Goal: Transaction & Acquisition: Purchase product/service

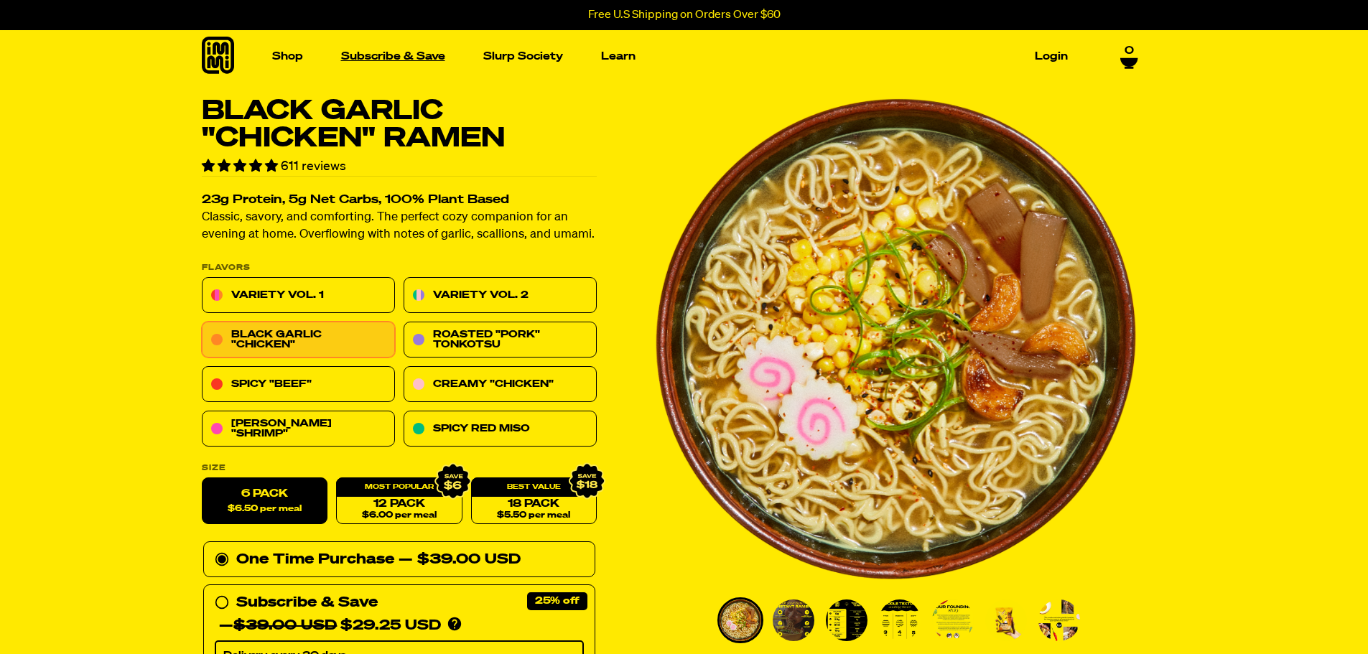
click at [405, 54] on link "Subscribe & Save" at bounding box center [393, 56] width 116 height 22
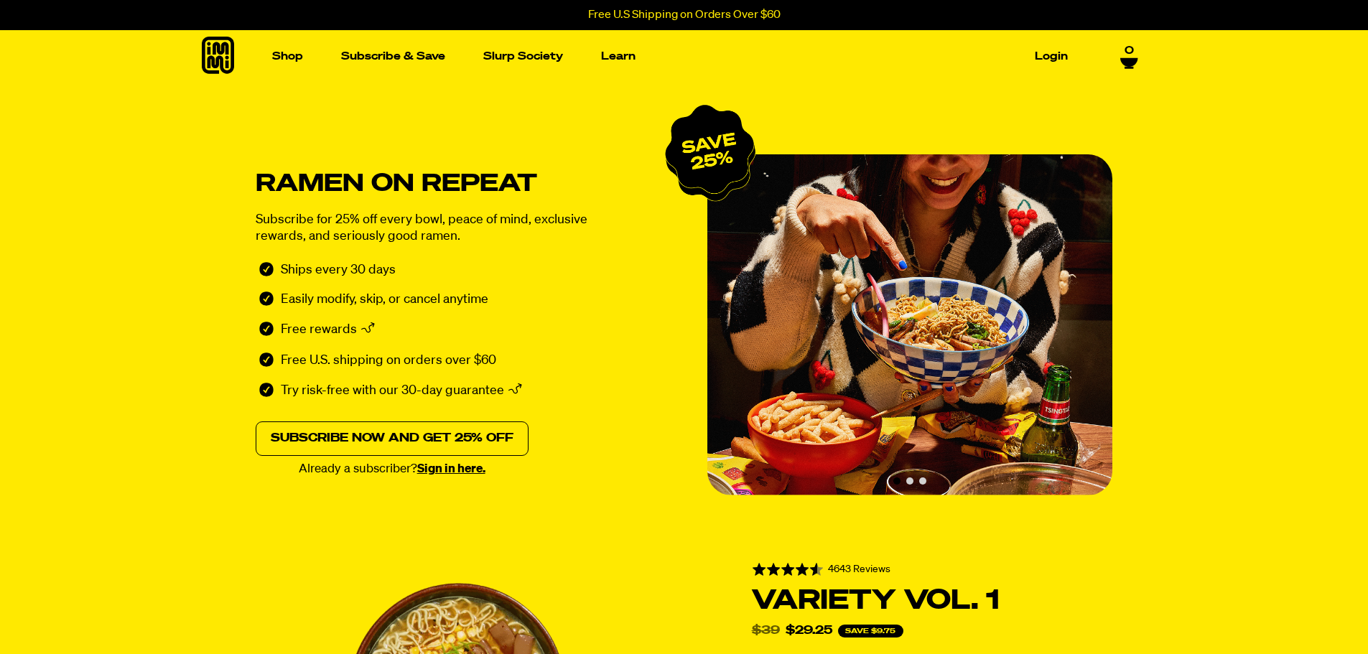
click at [488, 439] on link "Subscribe now and get 25% off" at bounding box center [392, 439] width 273 height 34
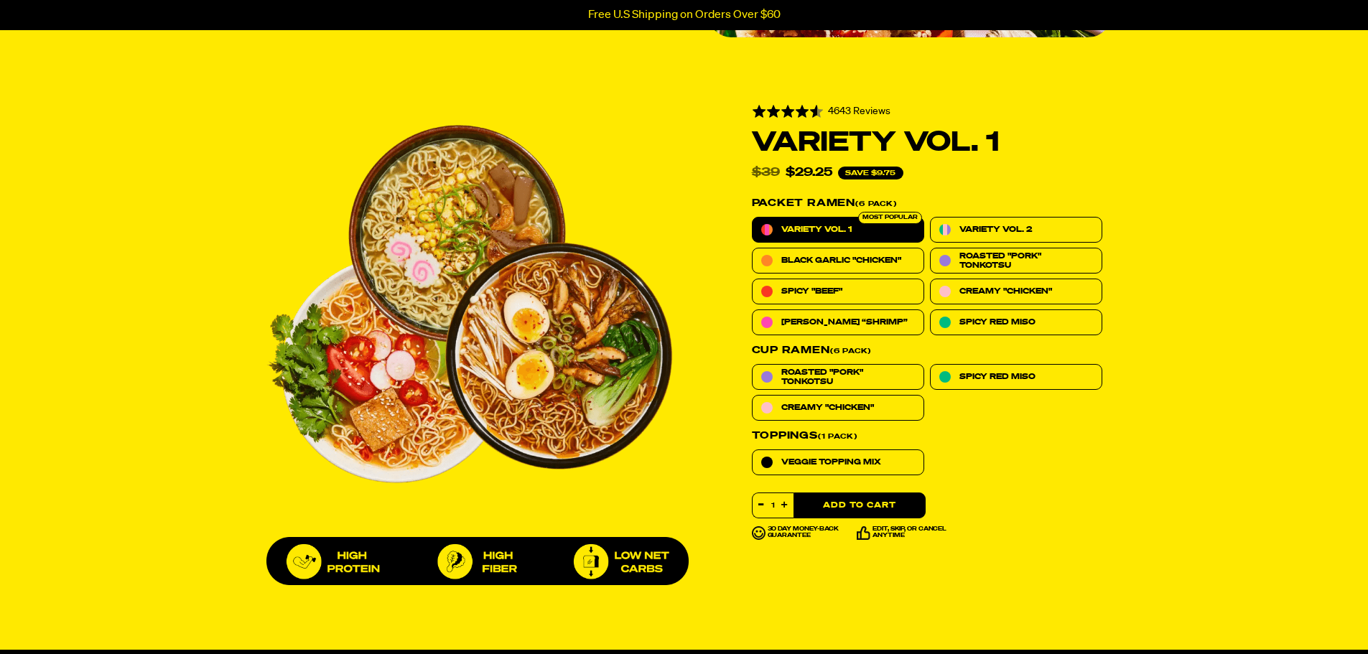
scroll to position [460, 0]
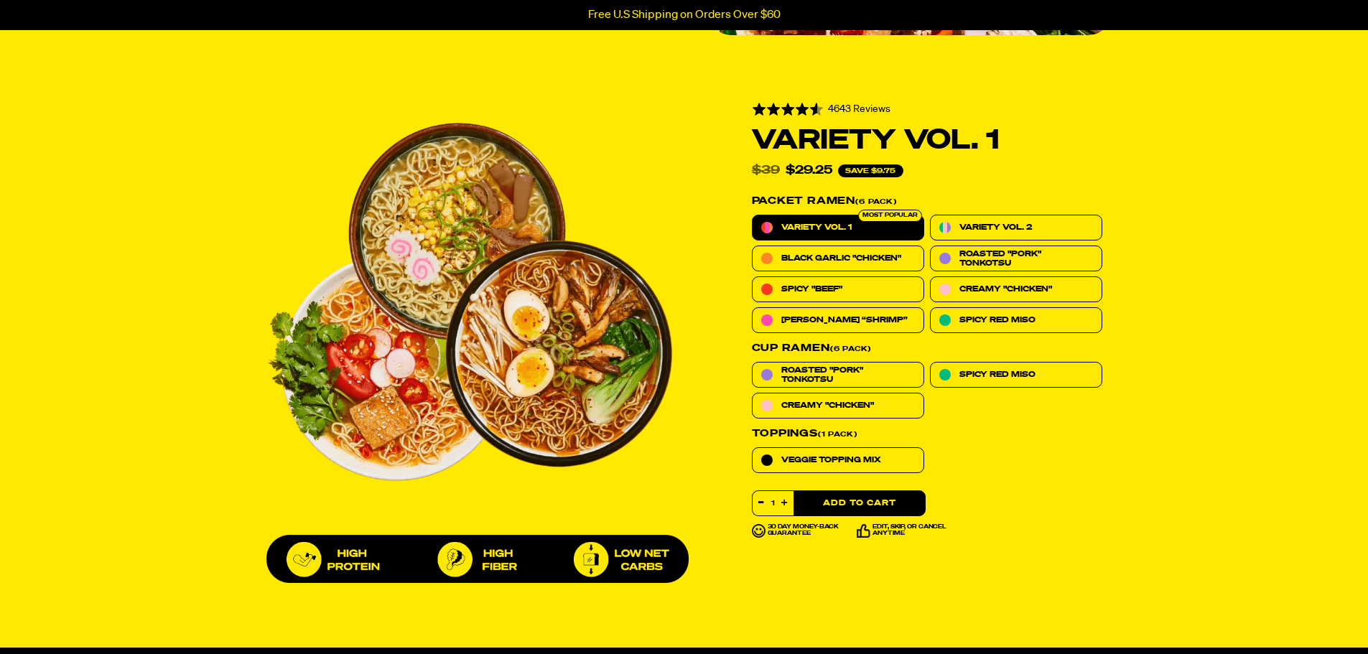
click at [841, 225] on span "Variety Vol. 1" at bounding box center [816, 227] width 70 height 9
click at [753, 215] on input "Variety Vol. 1" at bounding box center [752, 215] width 1 height 1
click at [875, 213] on div "Most Popular" at bounding box center [890, 216] width 64 height 12
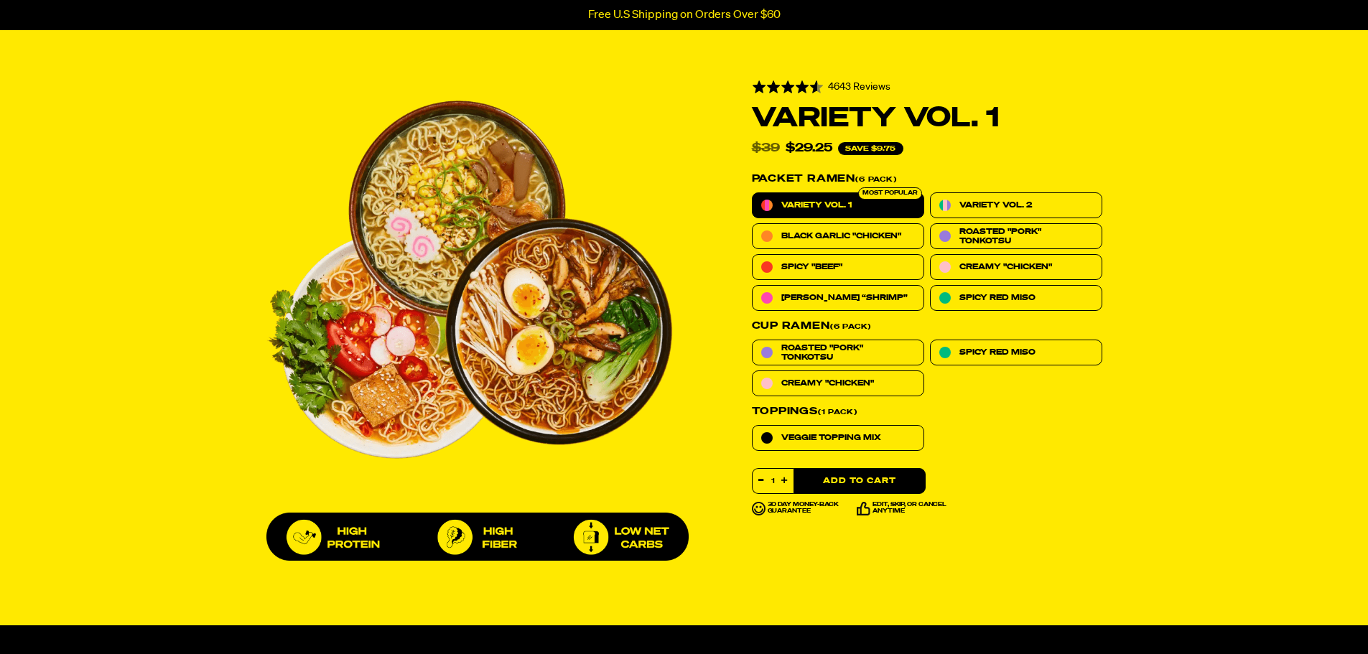
scroll to position [389, 0]
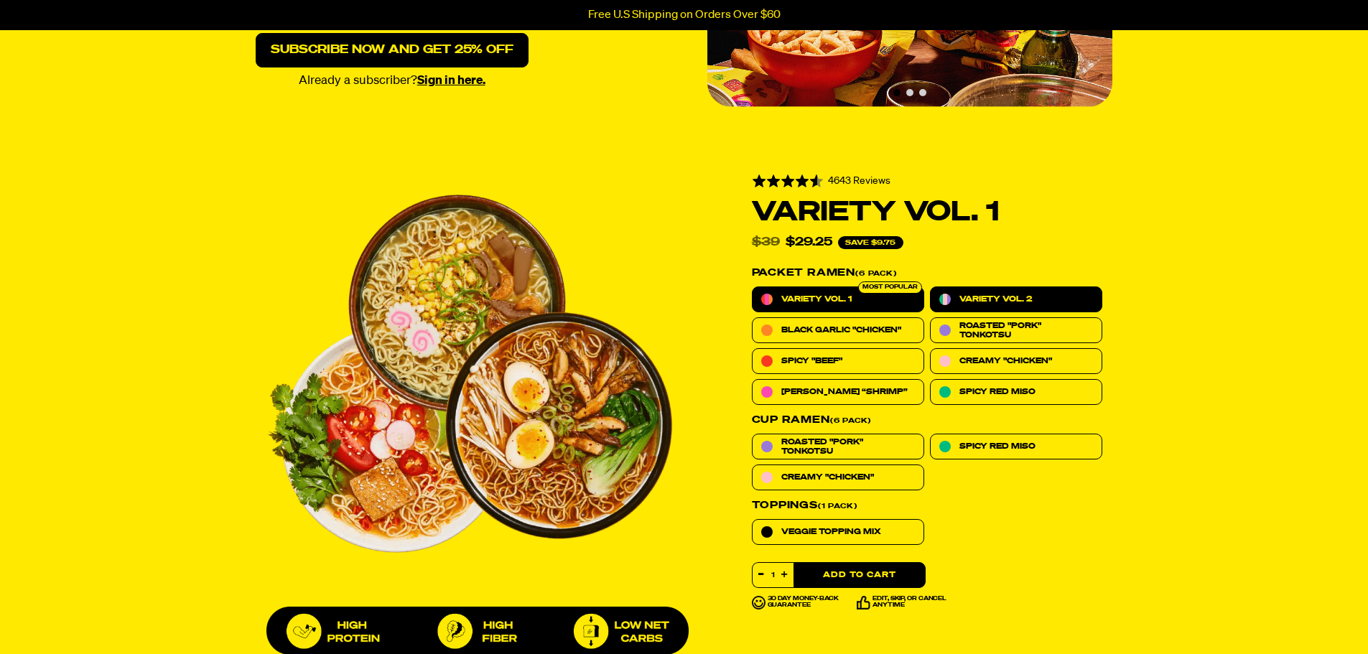
click at [1038, 296] on label "Variety Vol. 2" at bounding box center [1016, 300] width 172 height 26
click at [931, 287] on input "Variety Vol. 2" at bounding box center [930, 287] width 1 height 1
radio input "true"
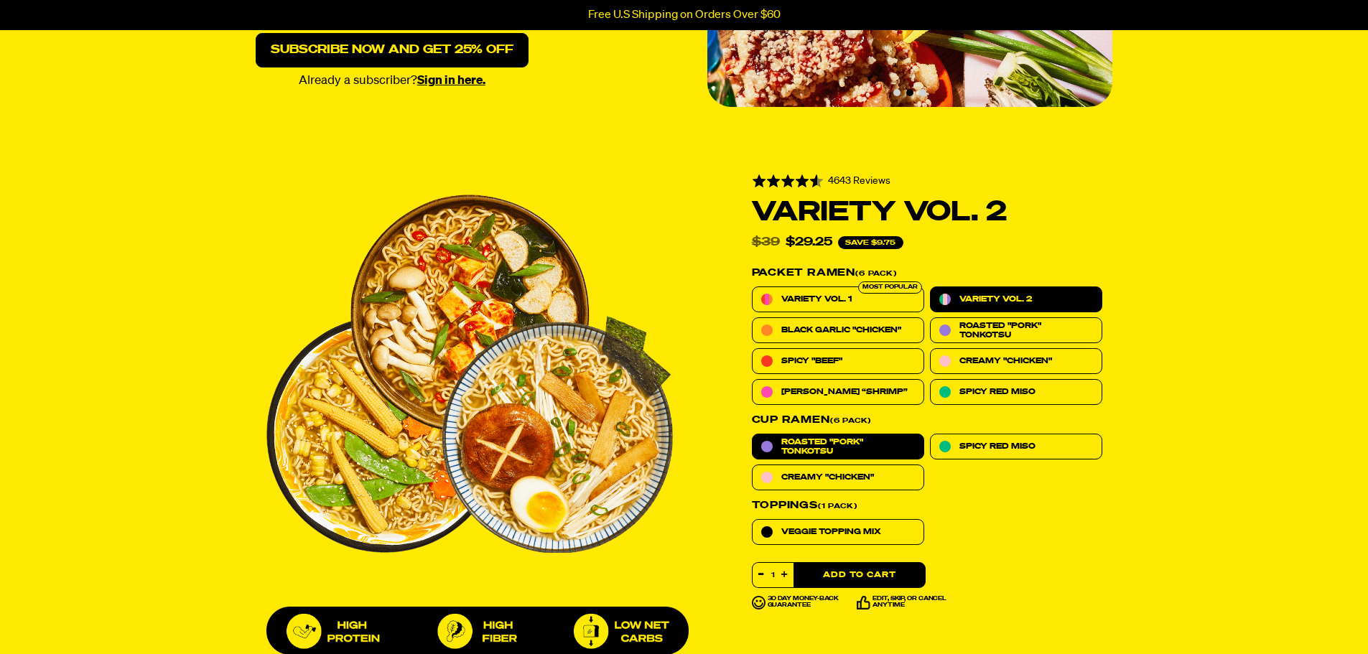
click at [884, 442] on span "Roasted "Pork" Tonkotsu" at bounding box center [848, 446] width 134 height 19
click at [753, 435] on input "Roasted "Pork" Tonkotsu" at bounding box center [752, 434] width 1 height 1
radio input "true"
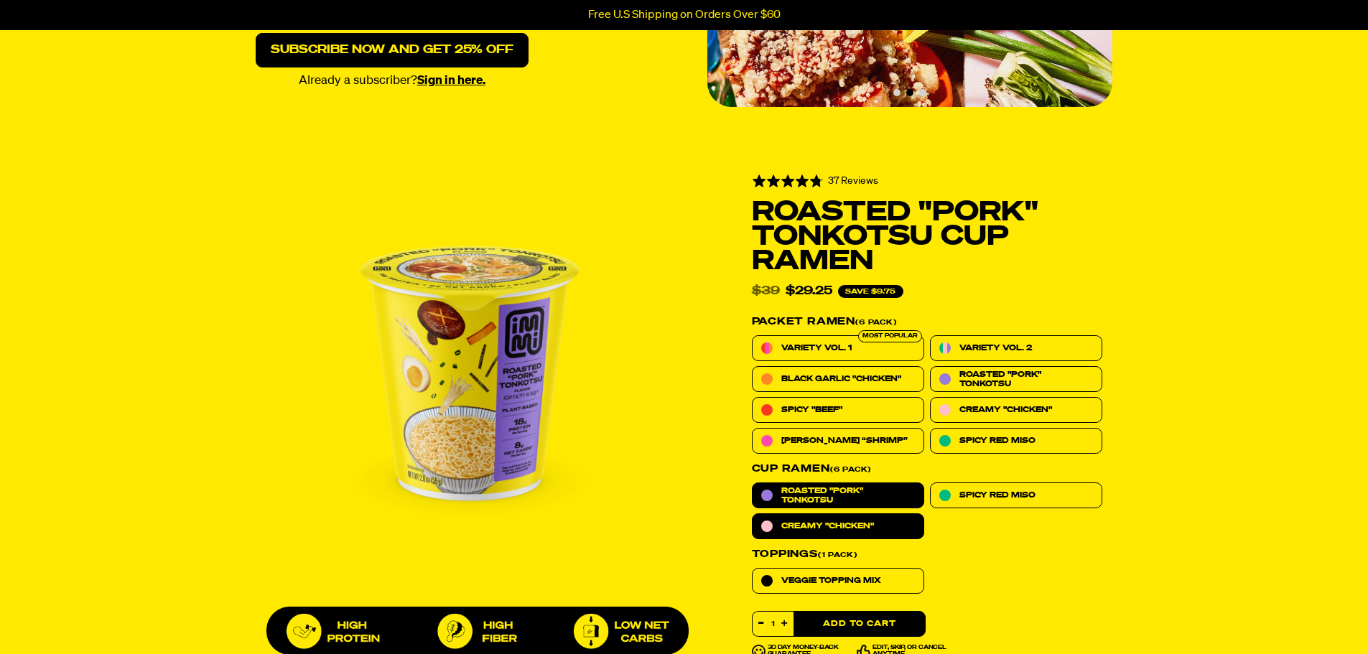
click at [854, 527] on span "Creamy "Chicken"" at bounding box center [827, 525] width 93 height 9
click at [753, 514] on input "Creamy "Chicken"" at bounding box center [752, 514] width 1 height 1
radio input "true"
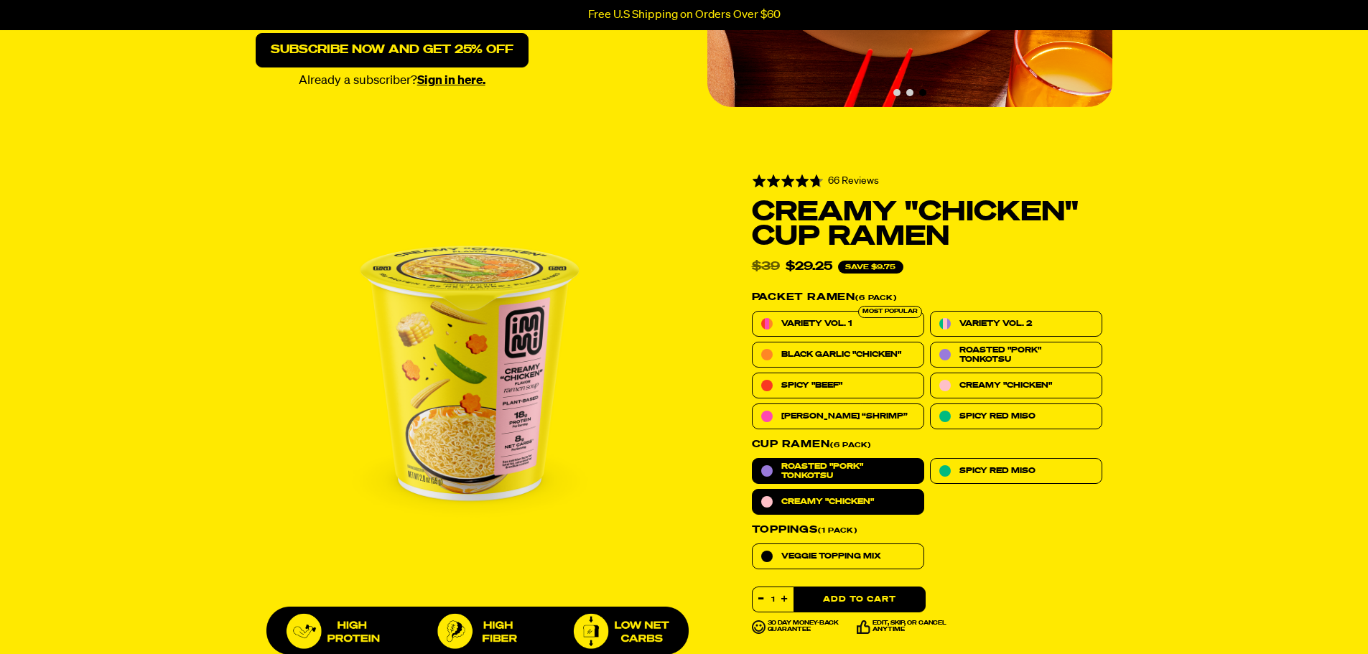
click at [868, 473] on span "Roasted "Pork" Tonkotsu" at bounding box center [848, 471] width 134 height 19
click at [753, 459] on input "Roasted "Pork" Tonkotsu" at bounding box center [752, 458] width 1 height 1
radio input "true"
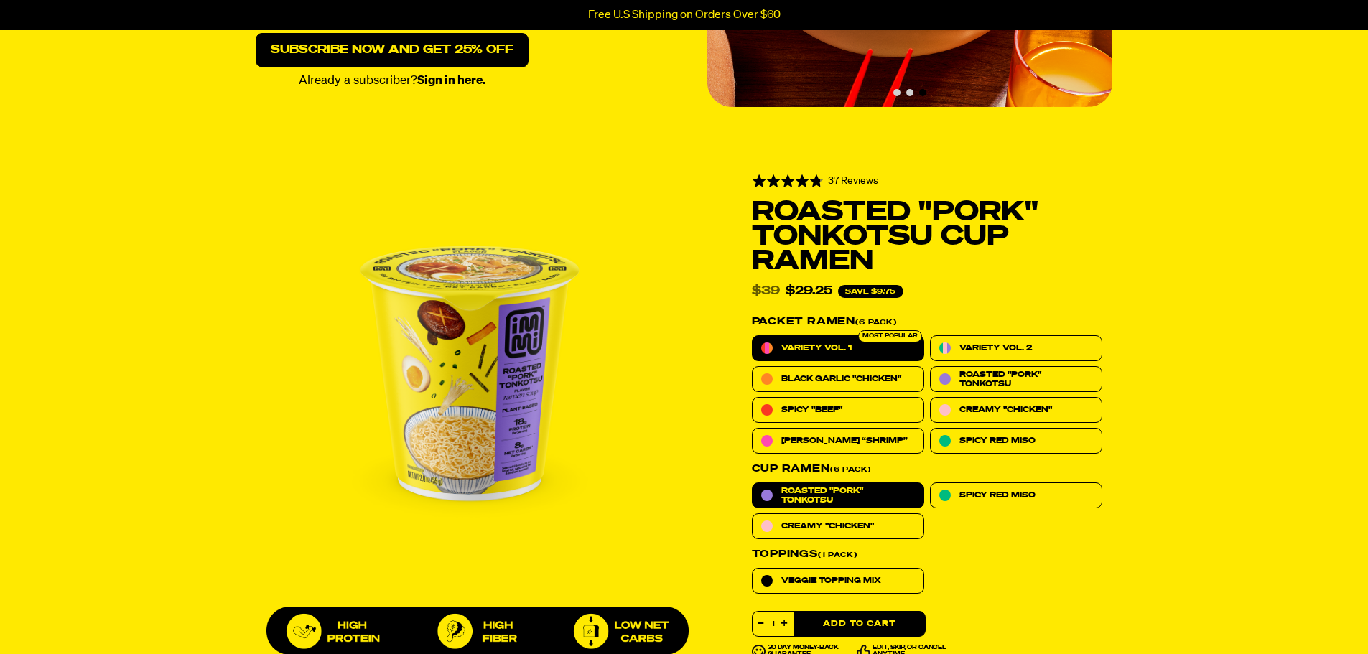
click at [896, 350] on label "Variety Vol. 1" at bounding box center [838, 348] width 172 height 26
click at [753, 336] on input "Variety Vol. 1" at bounding box center [752, 335] width 1 height 1
radio input "true"
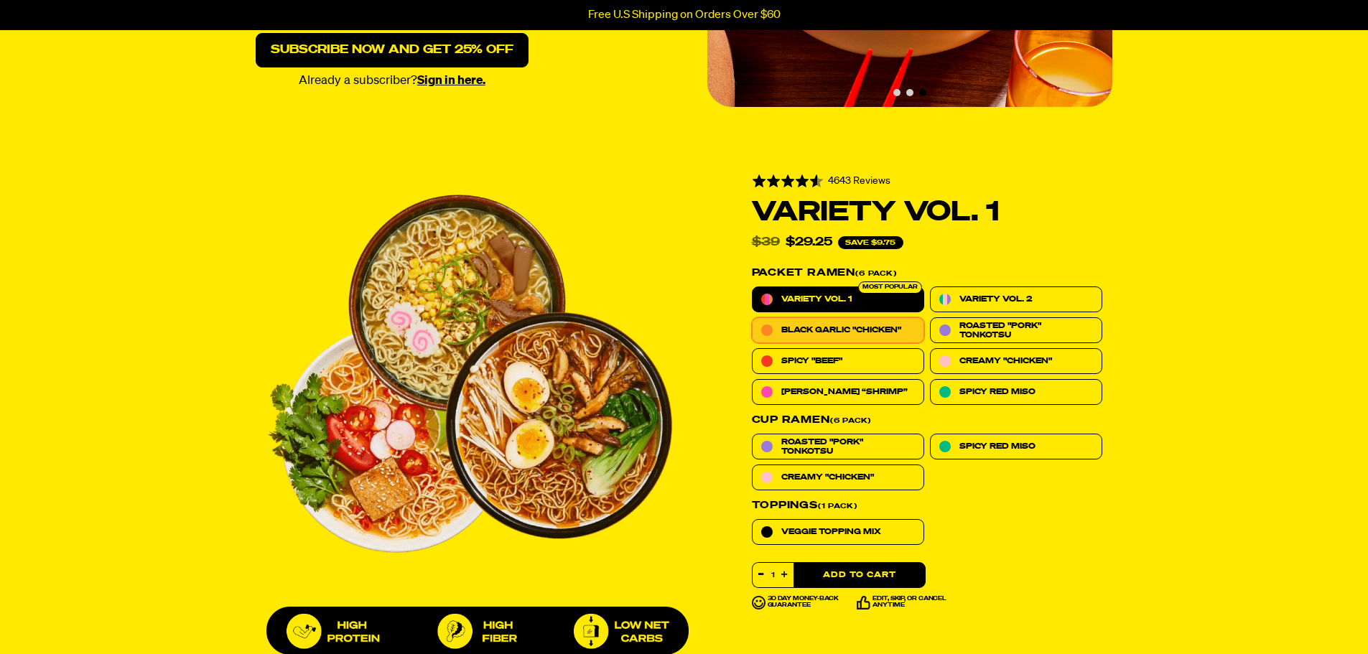
click at [869, 326] on span "Black Garlic "Chicken"" at bounding box center [841, 329] width 120 height 9
click at [753, 318] on input "Black Garlic "Chicken"" at bounding box center [752, 317] width 1 height 1
radio input "true"
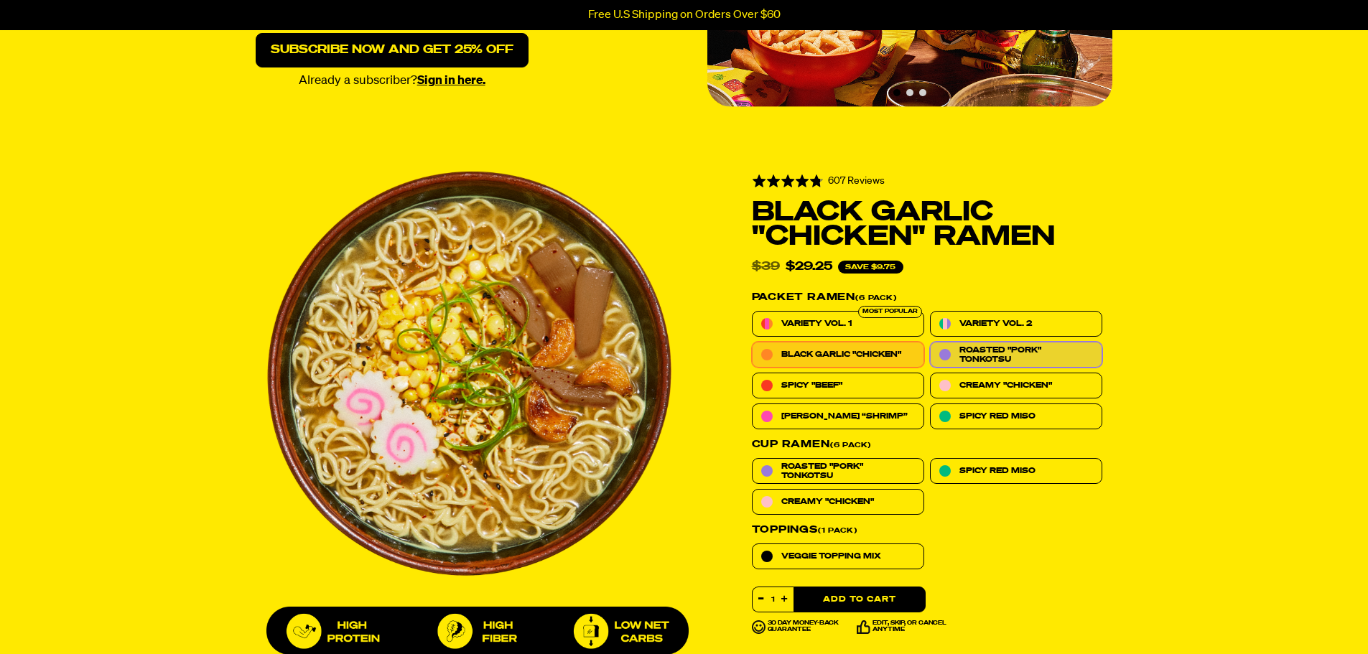
click at [1004, 355] on span "Roasted "Pork" Tonkotsu" at bounding box center [1027, 354] width 134 height 19
click at [931, 343] on input "Roasted "Pork" Tonkotsu" at bounding box center [930, 342] width 1 height 1
radio input "true"
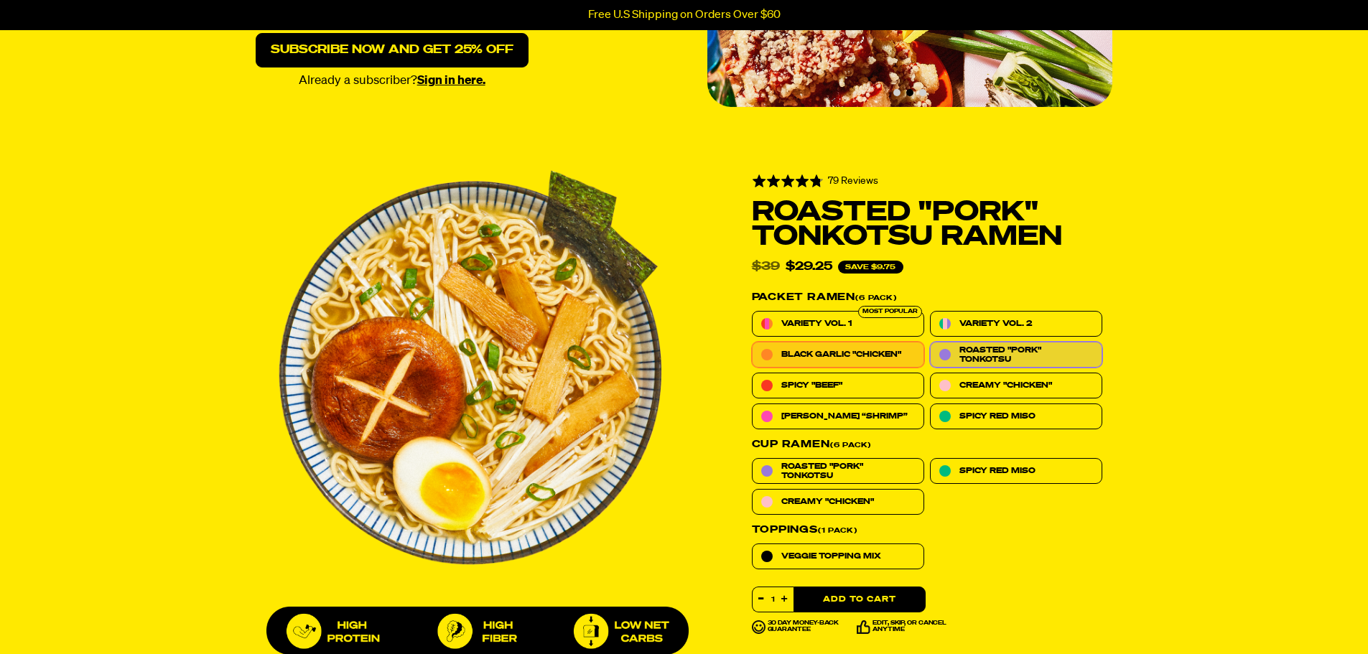
click at [888, 361] on label "Black Garlic "Chicken"" at bounding box center [838, 355] width 172 height 26
click at [753, 343] on input "Black Garlic "Chicken"" at bounding box center [752, 342] width 1 height 1
radio input "true"
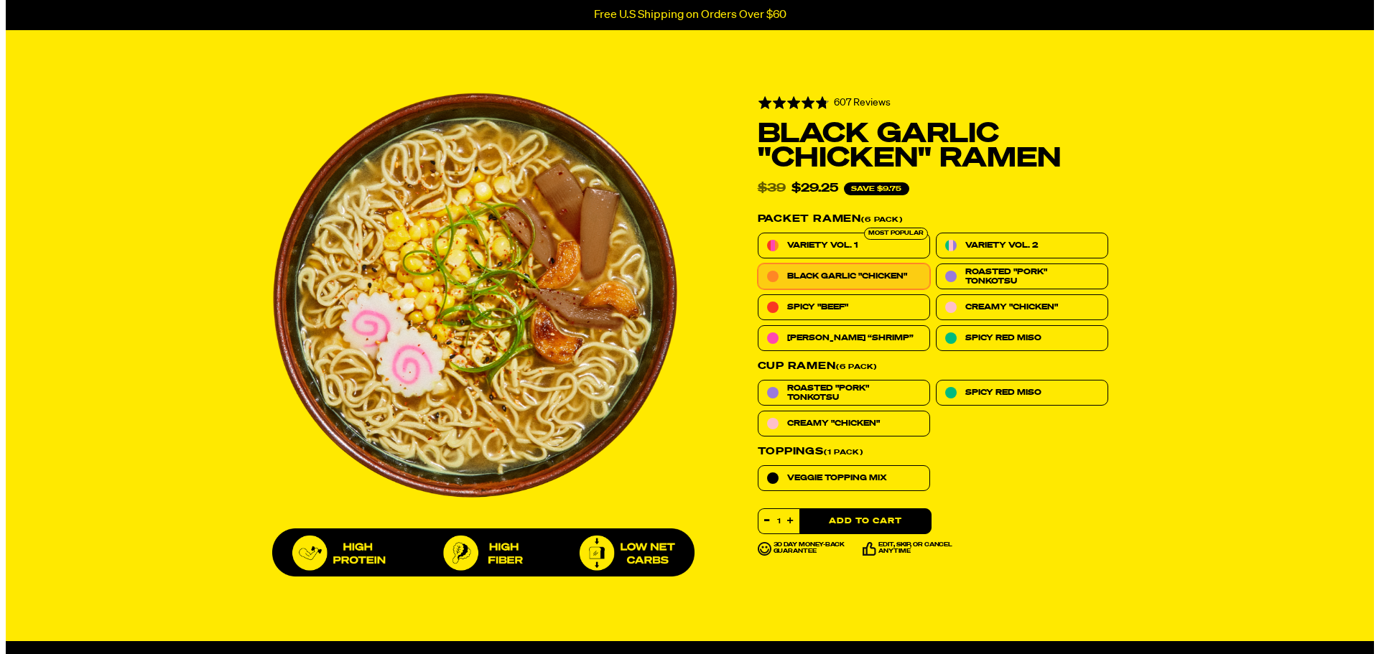
scroll to position [460, 0]
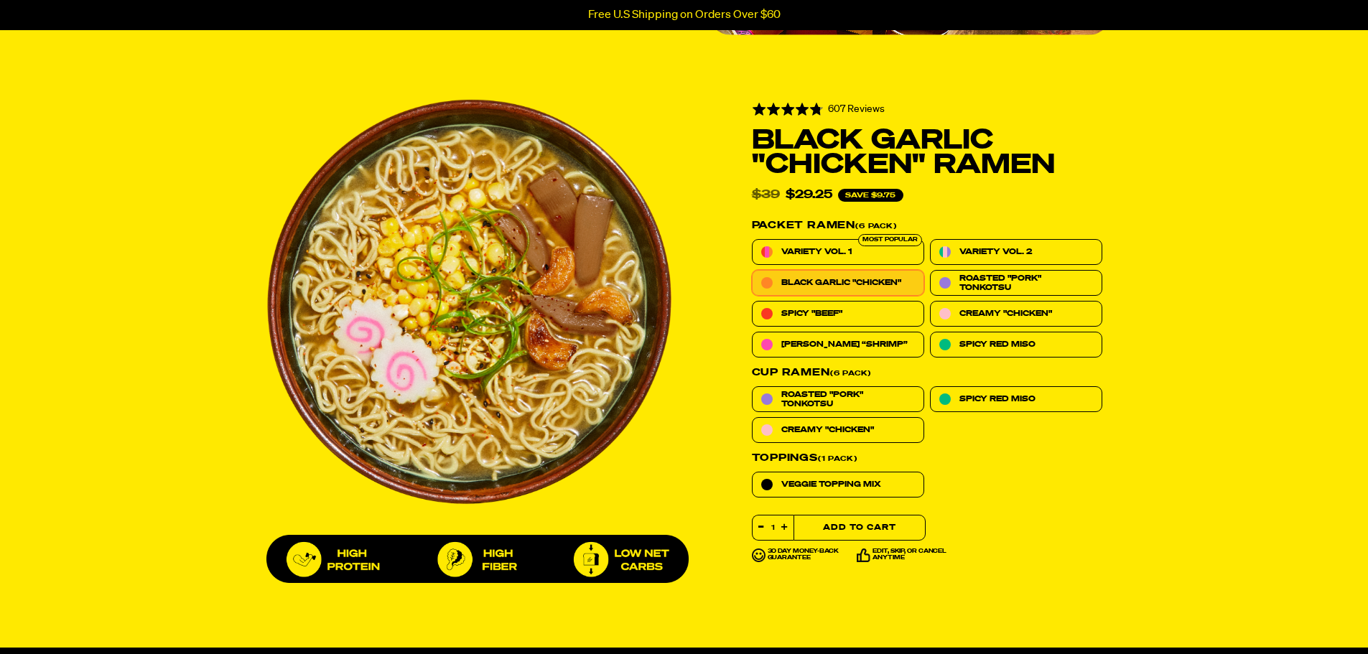
click at [883, 531] on button "Add to Cart" at bounding box center [860, 528] width 132 height 26
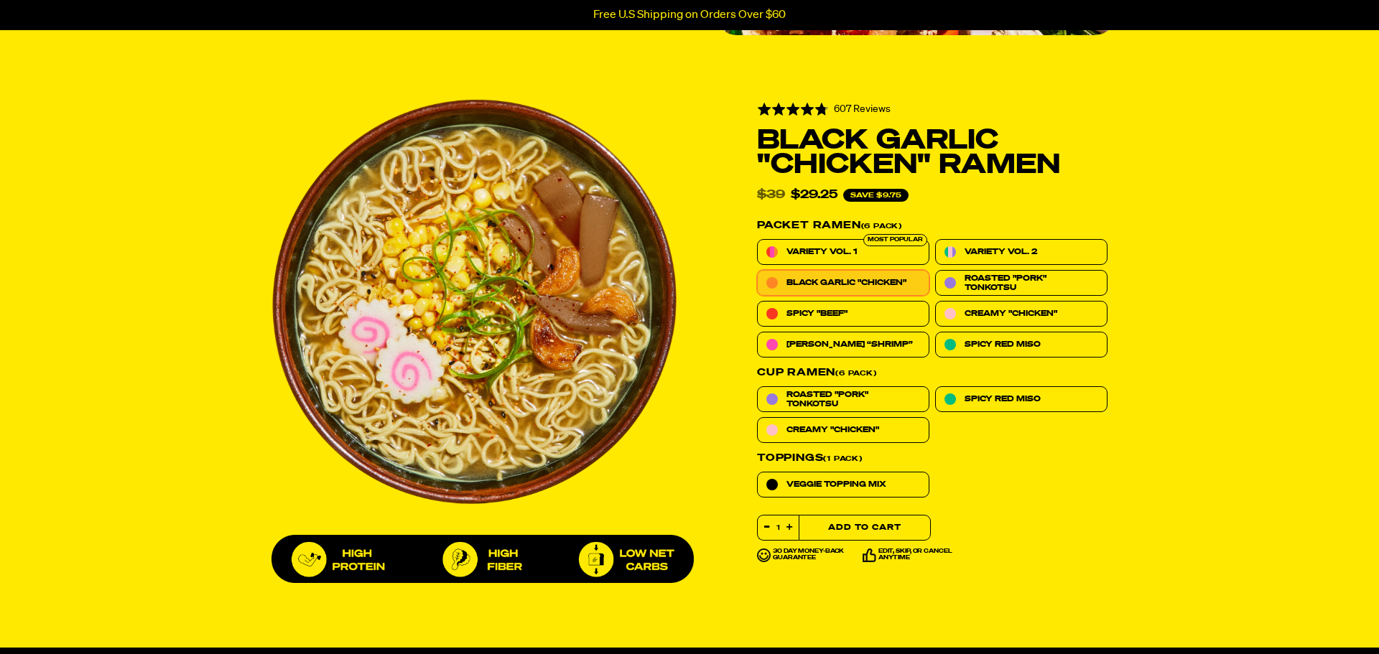
select select "Every 30 Days"
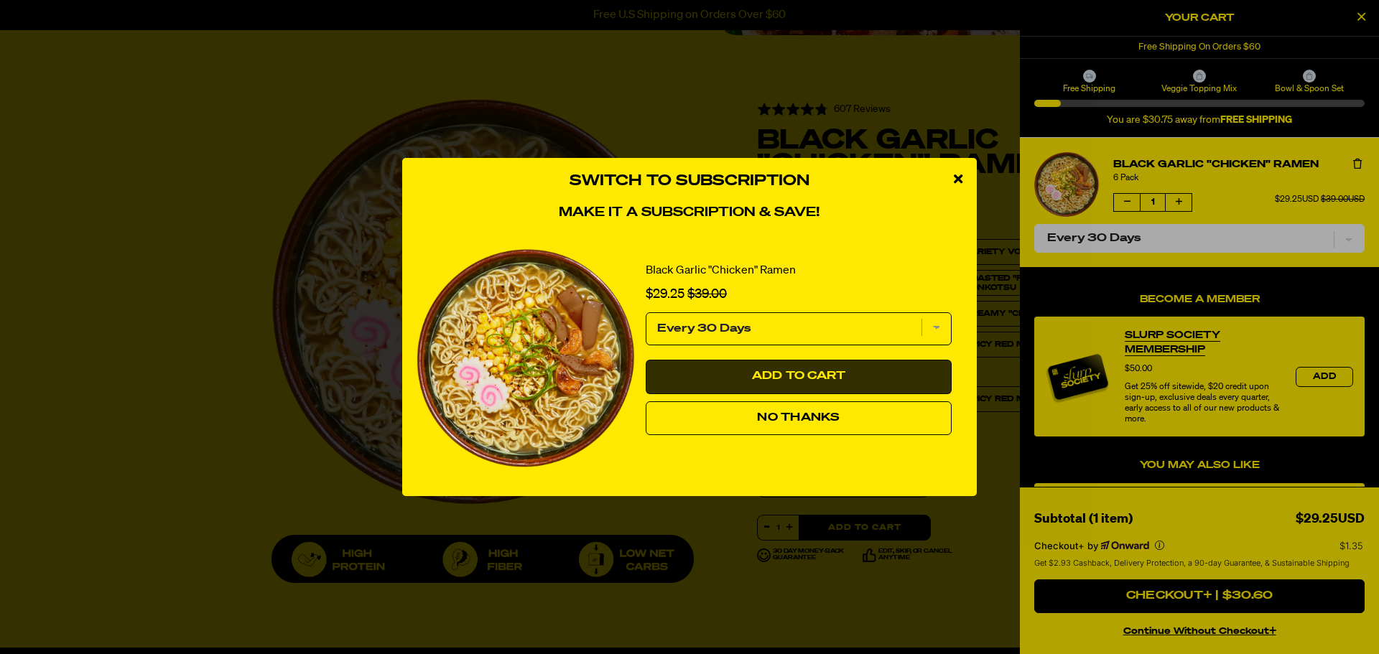
click at [848, 381] on button "Add to Cart" at bounding box center [799, 377] width 306 height 34
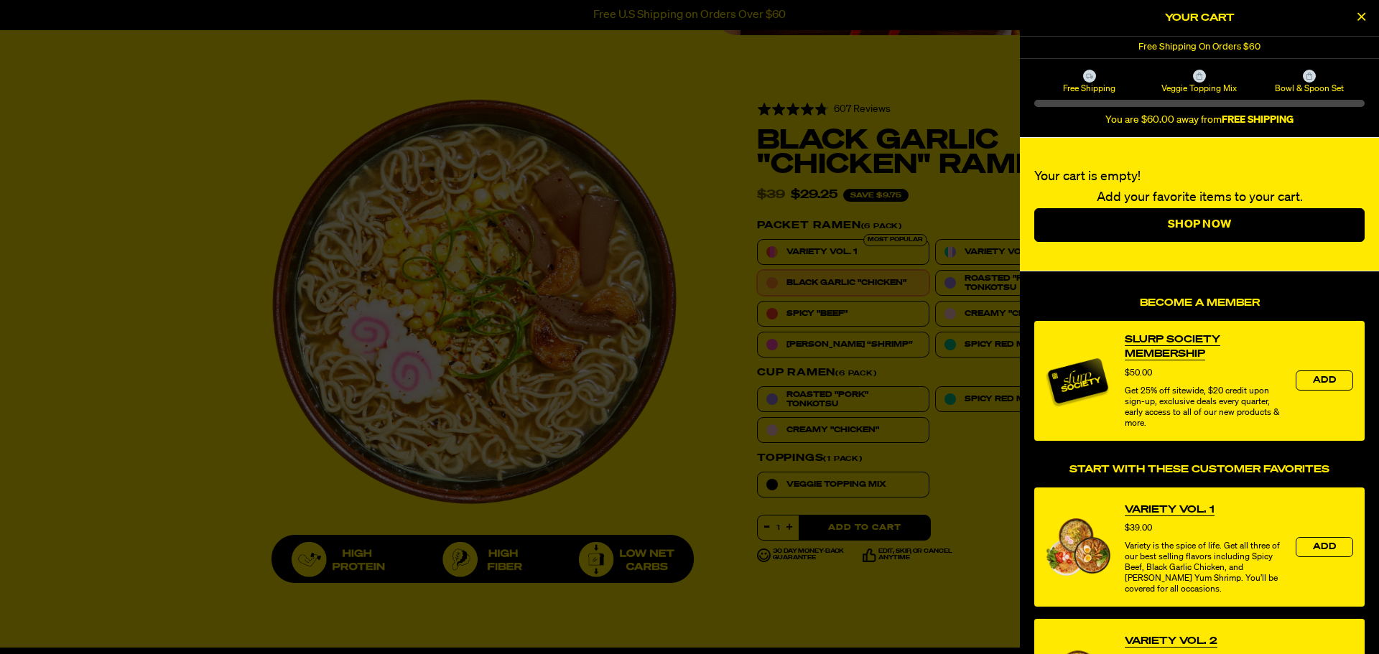
select select "Every 30 Days"
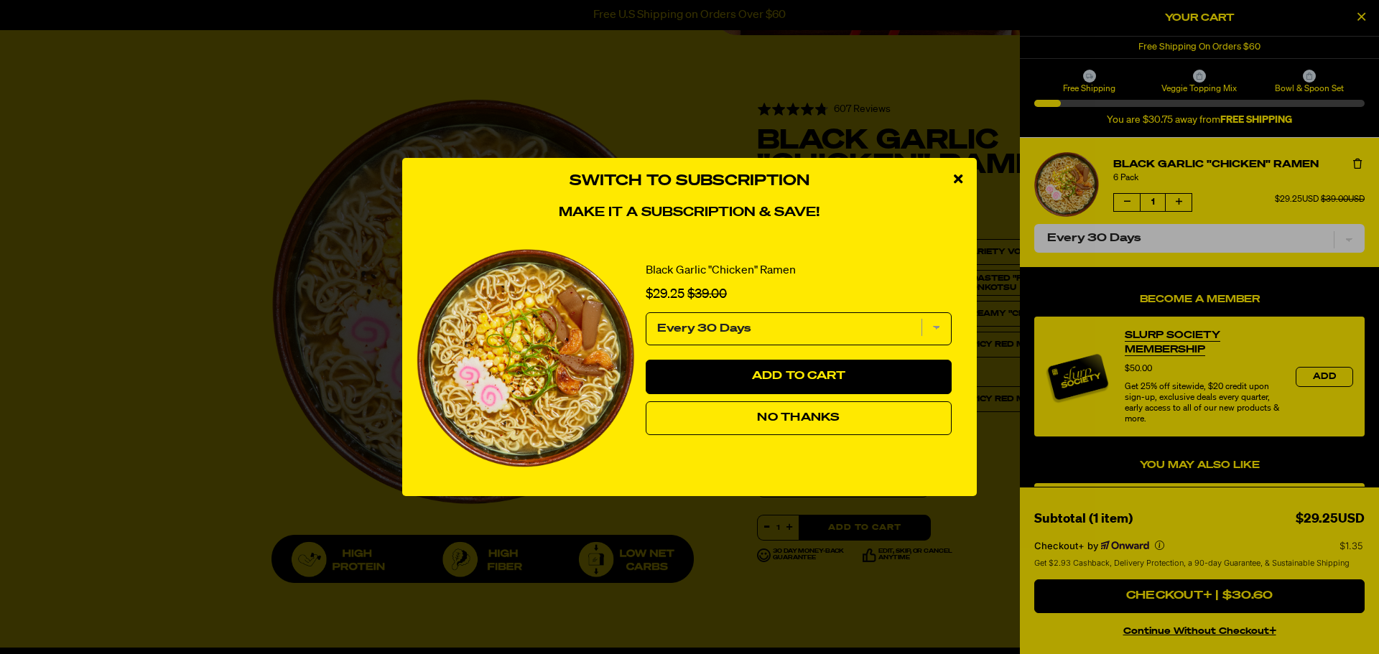
click at [957, 181] on icon "close modal" at bounding box center [958, 178] width 9 height 13
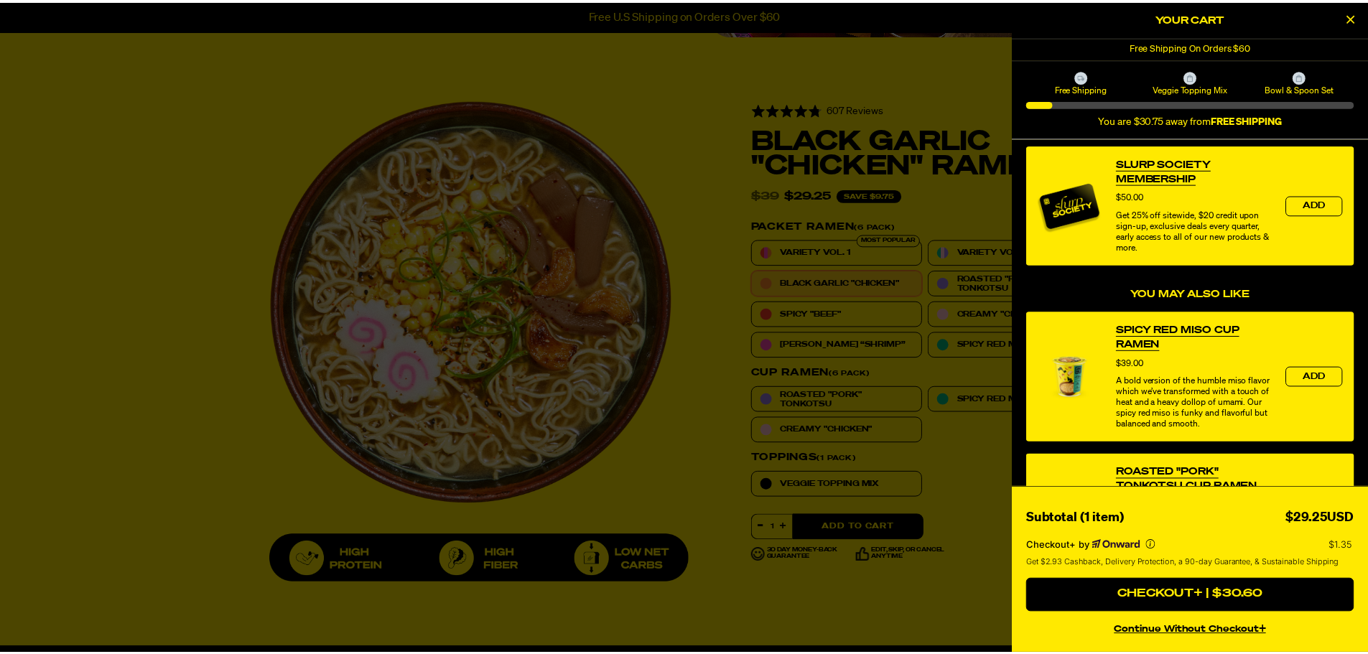
scroll to position [0, 0]
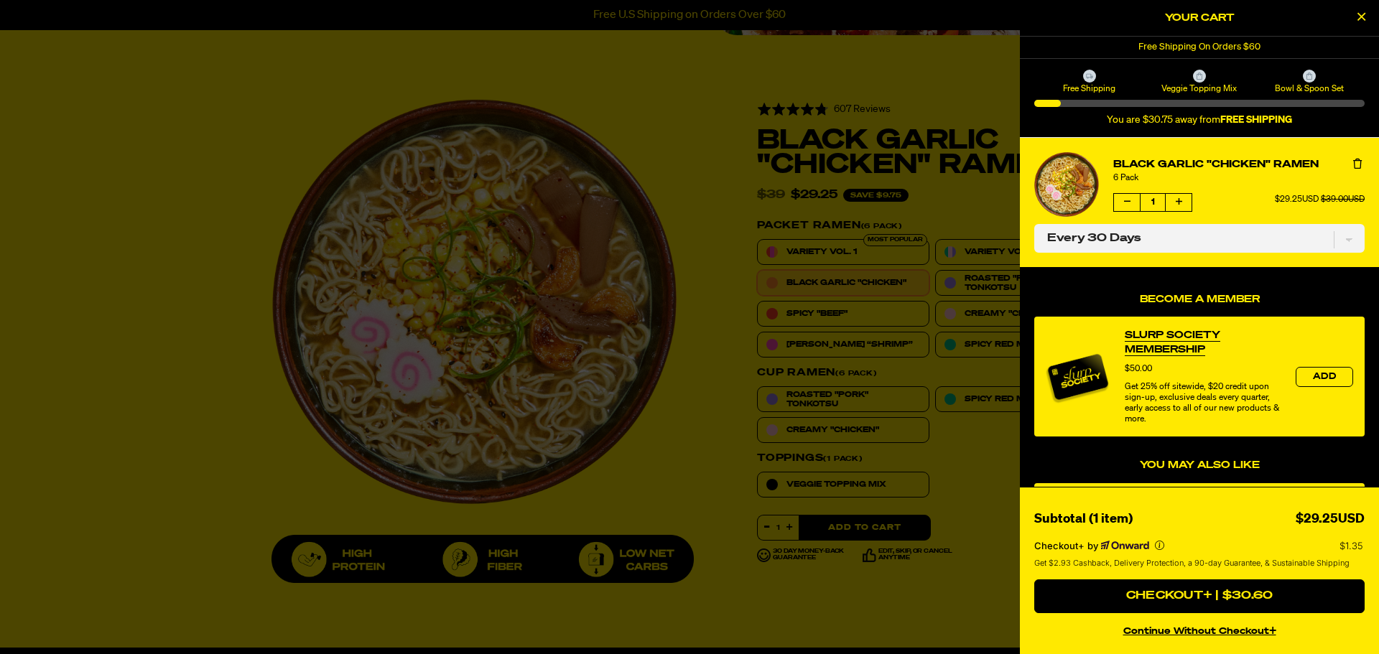
click at [985, 101] on div at bounding box center [689, 327] width 1379 height 654
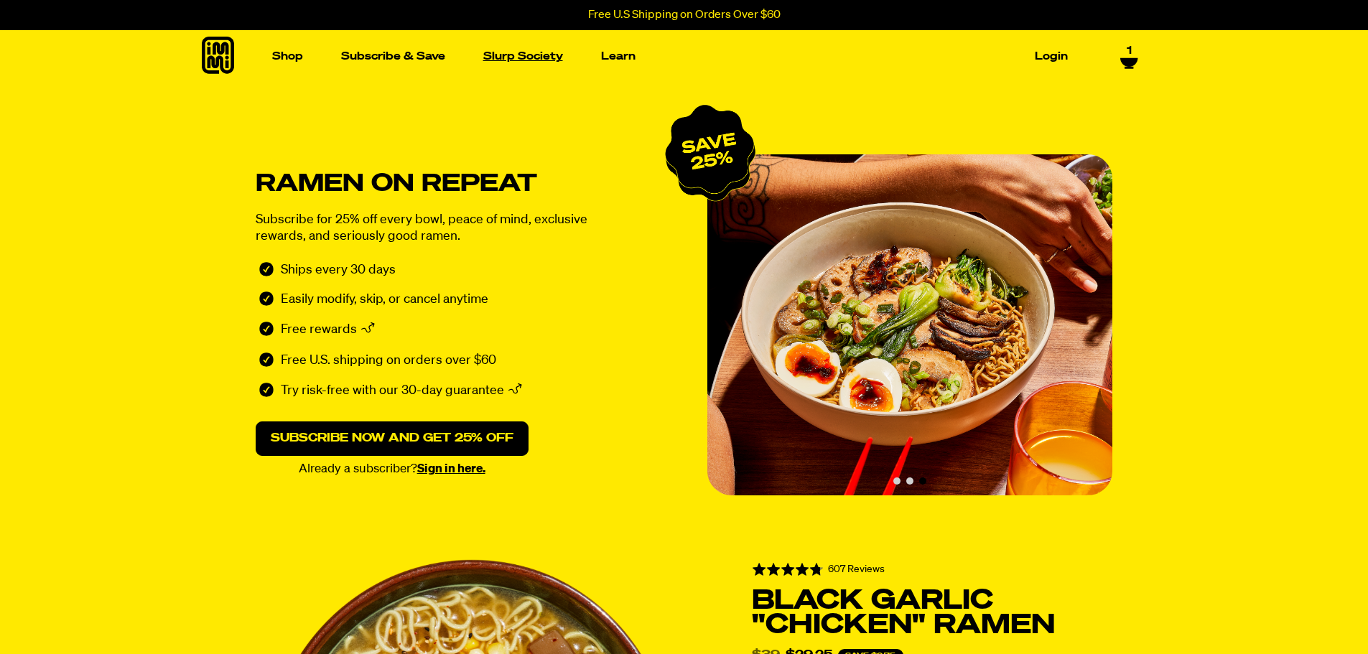
click at [537, 52] on link "Slurp Society" at bounding box center [523, 56] width 91 height 22
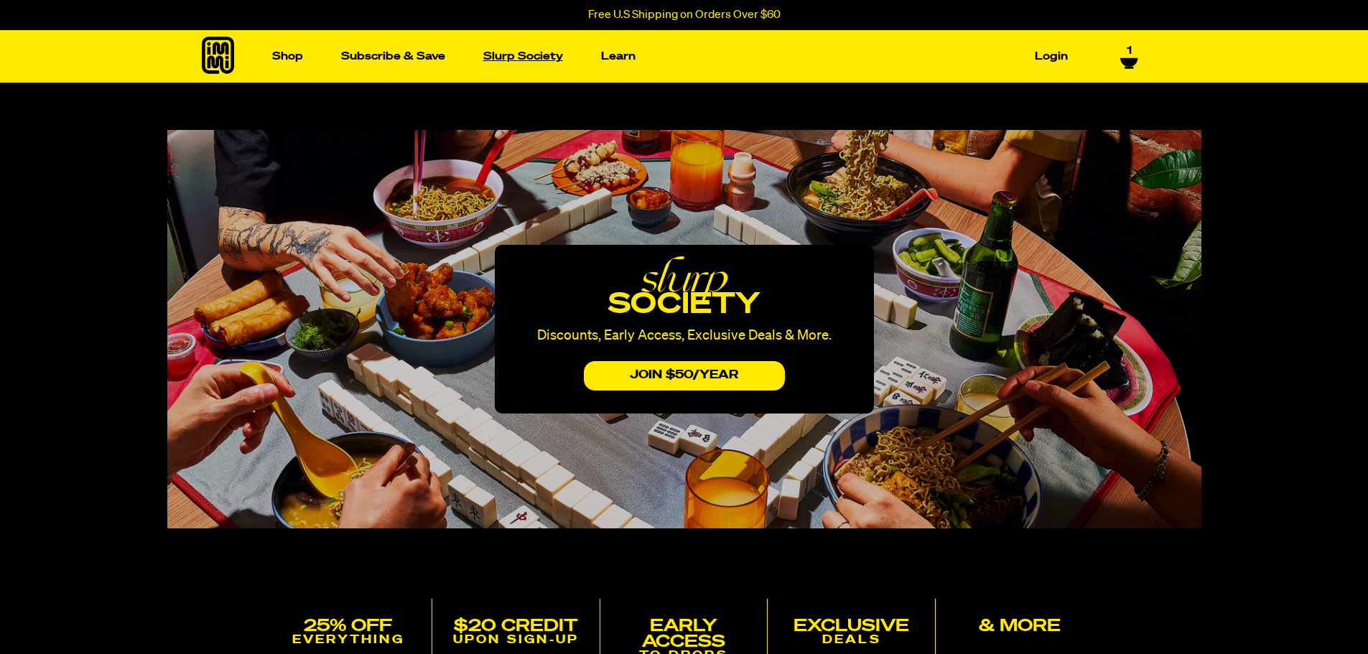
select select "Every 30 Days"
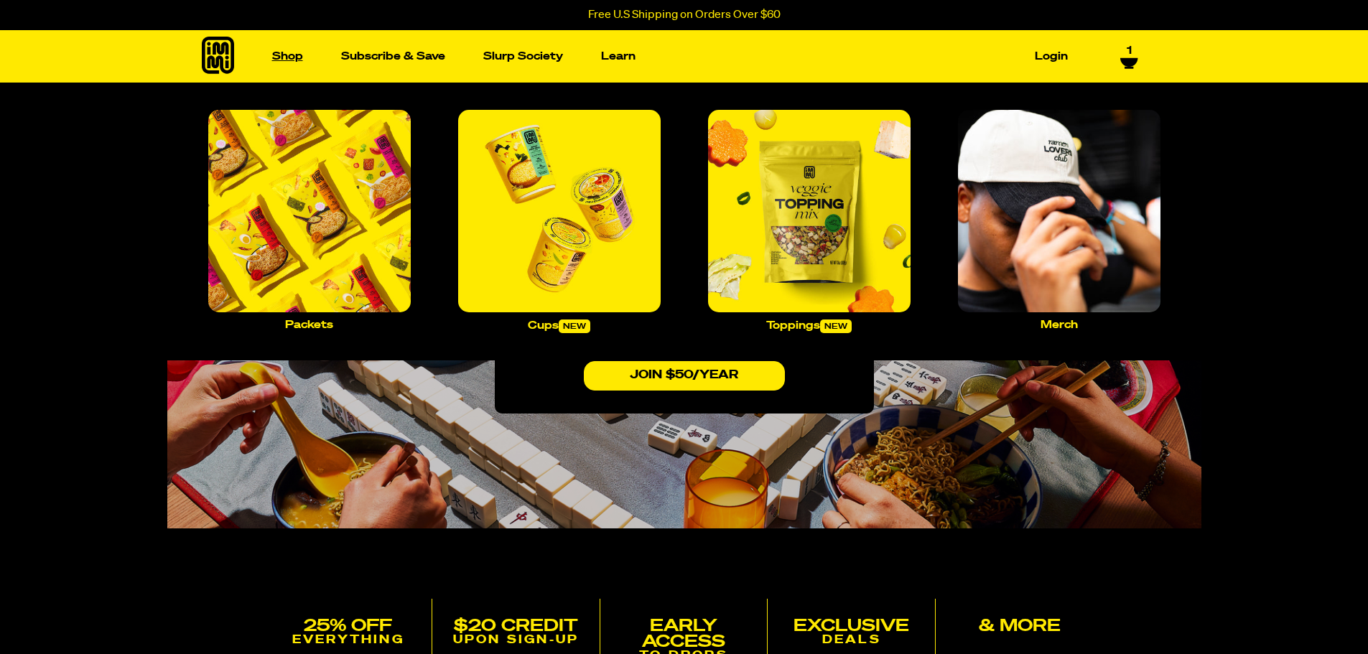
click at [288, 55] on link "Shop" at bounding box center [287, 56] width 42 height 22
click at [613, 289] on img "Main navigation" at bounding box center [559, 211] width 203 height 203
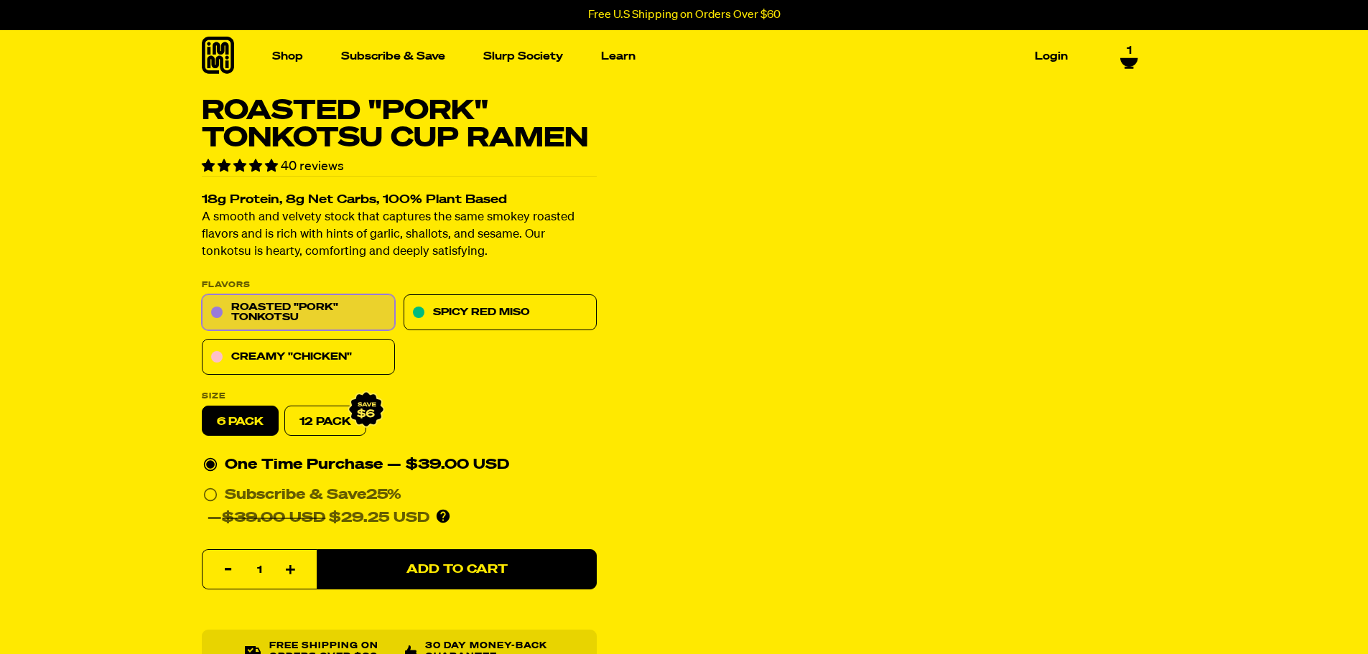
select select "Every 30 Days"
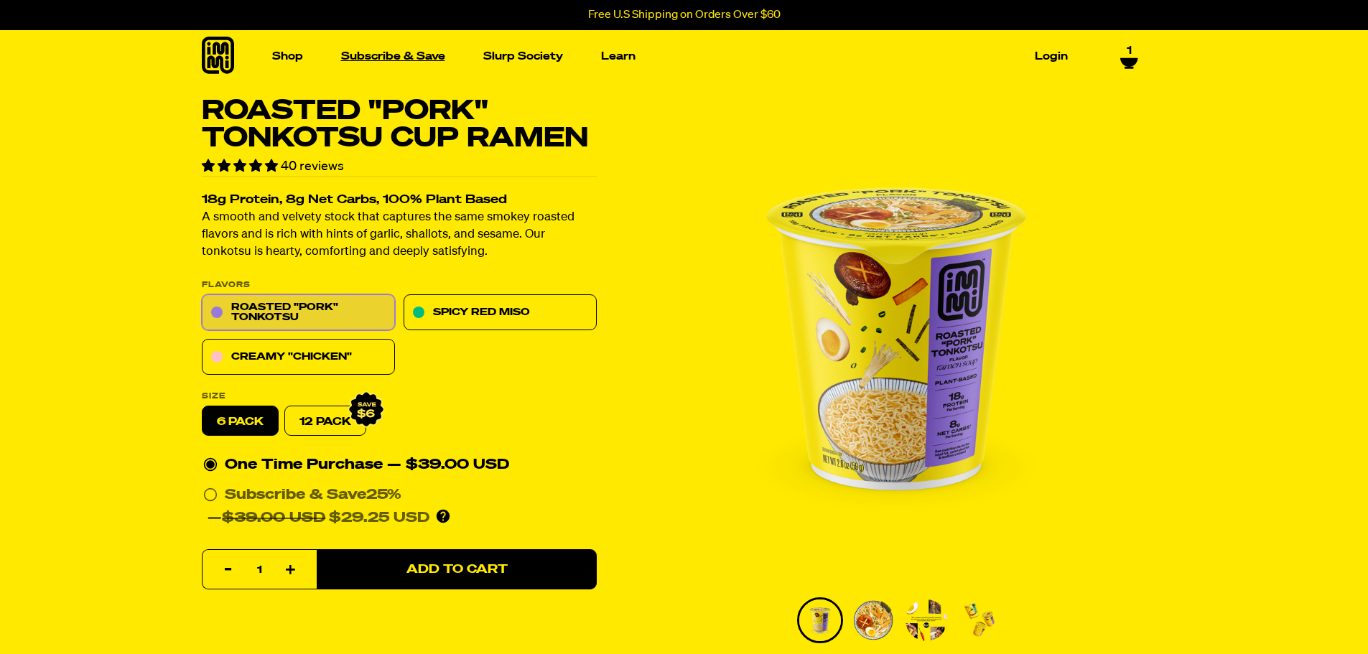
click at [403, 50] on link "Subscribe & Save" at bounding box center [393, 56] width 116 height 22
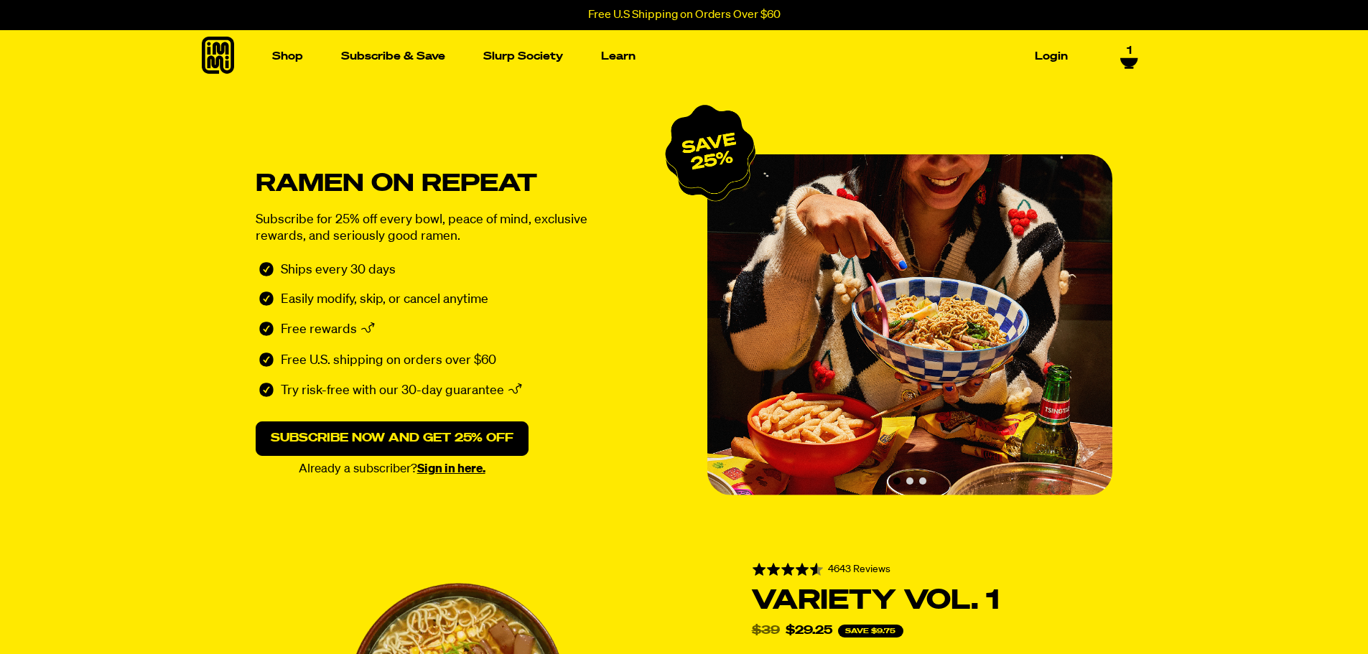
select select "Every 30 Days"
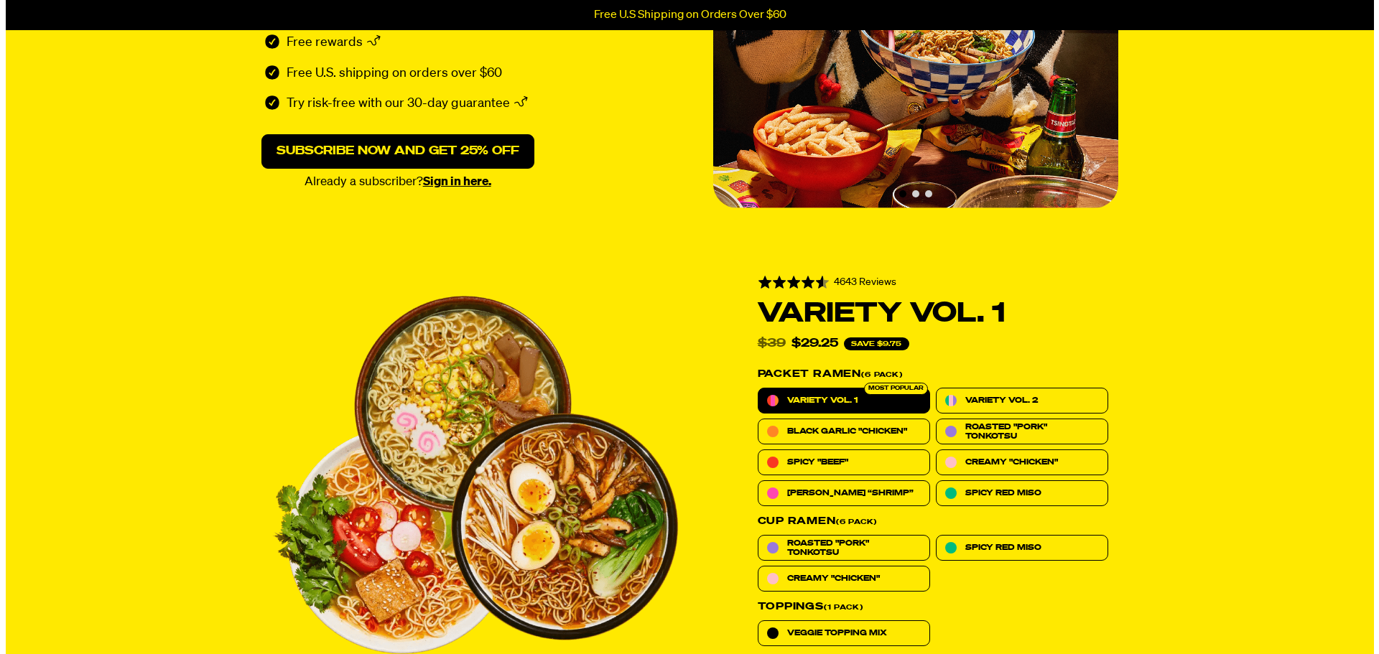
scroll to position [503, 0]
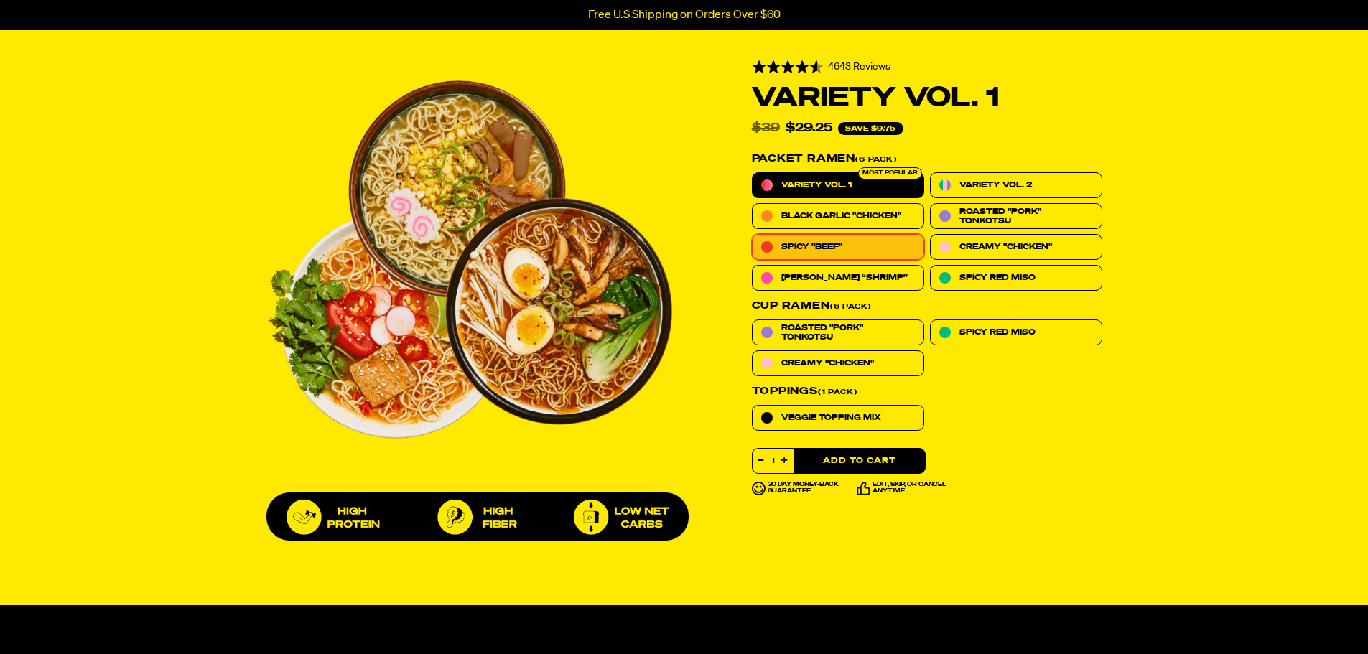
click at [837, 252] on label "Spicy "Beef"" at bounding box center [838, 247] width 172 height 26
click at [753, 235] on input "Spicy "Beef"" at bounding box center [752, 234] width 1 height 1
radio input "true"
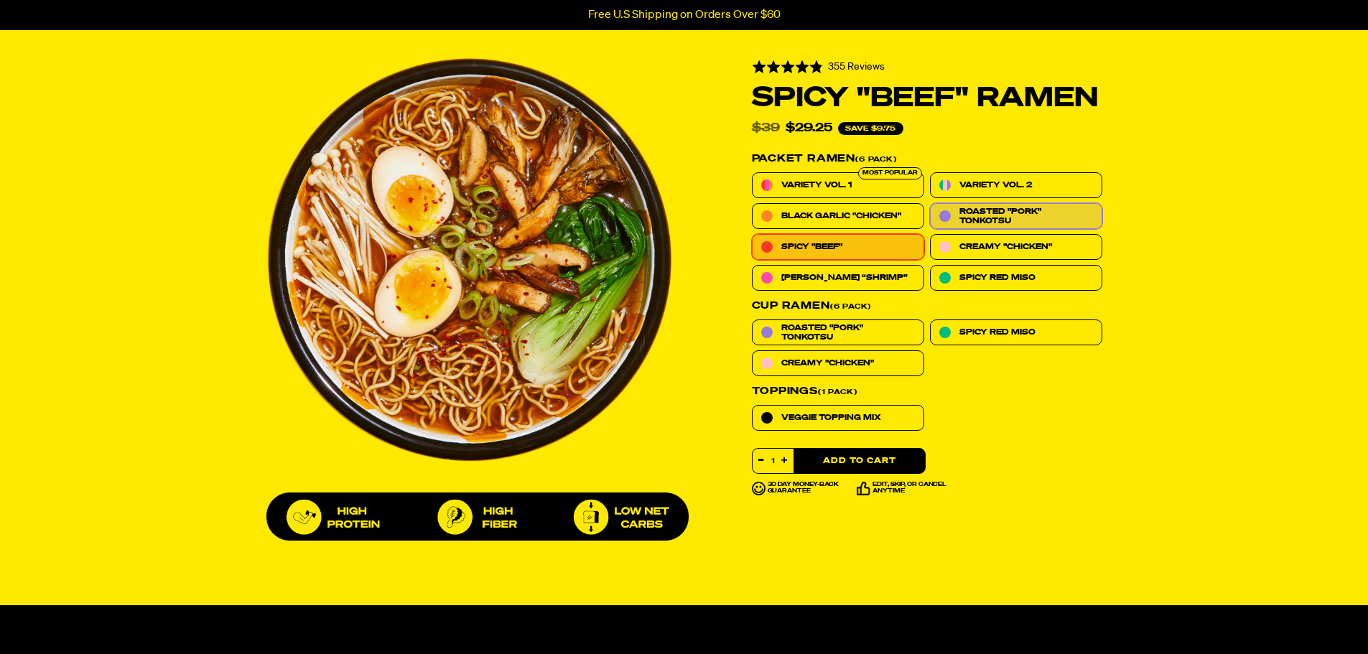
click at [1018, 219] on span "Roasted "Pork" Tonkotsu" at bounding box center [1027, 216] width 134 height 19
click at [931, 204] on input "Roasted "Pork" Tonkotsu" at bounding box center [930, 203] width 1 height 1
radio input "true"
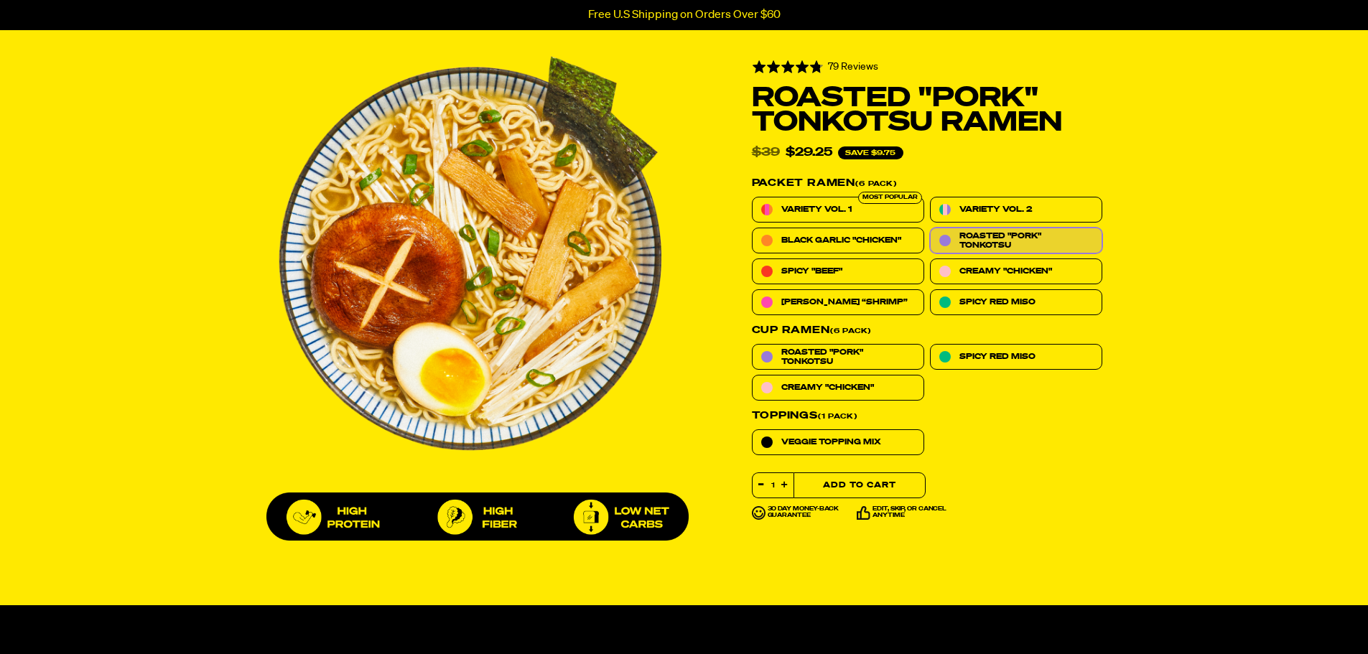
click at [878, 490] on button "Add to Cart" at bounding box center [860, 486] width 132 height 26
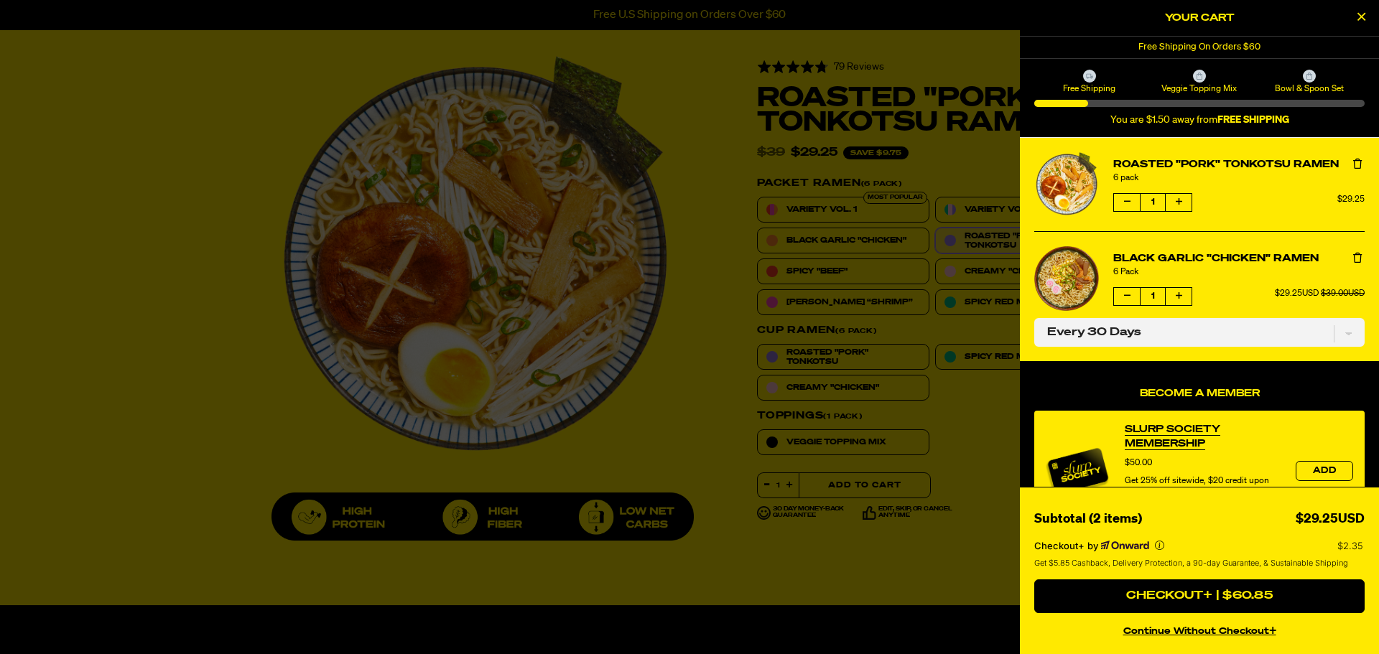
select select "Every 30 Days"
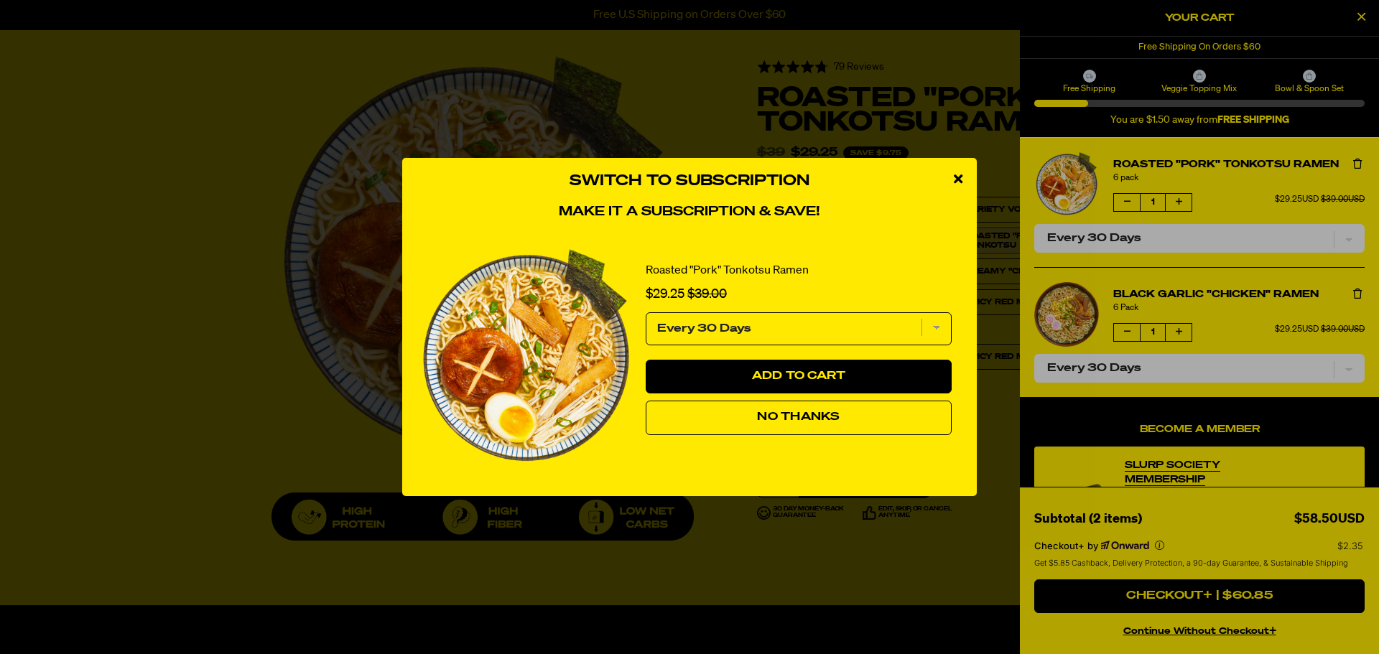
click at [960, 177] on icon "close modal" at bounding box center [958, 178] width 9 height 13
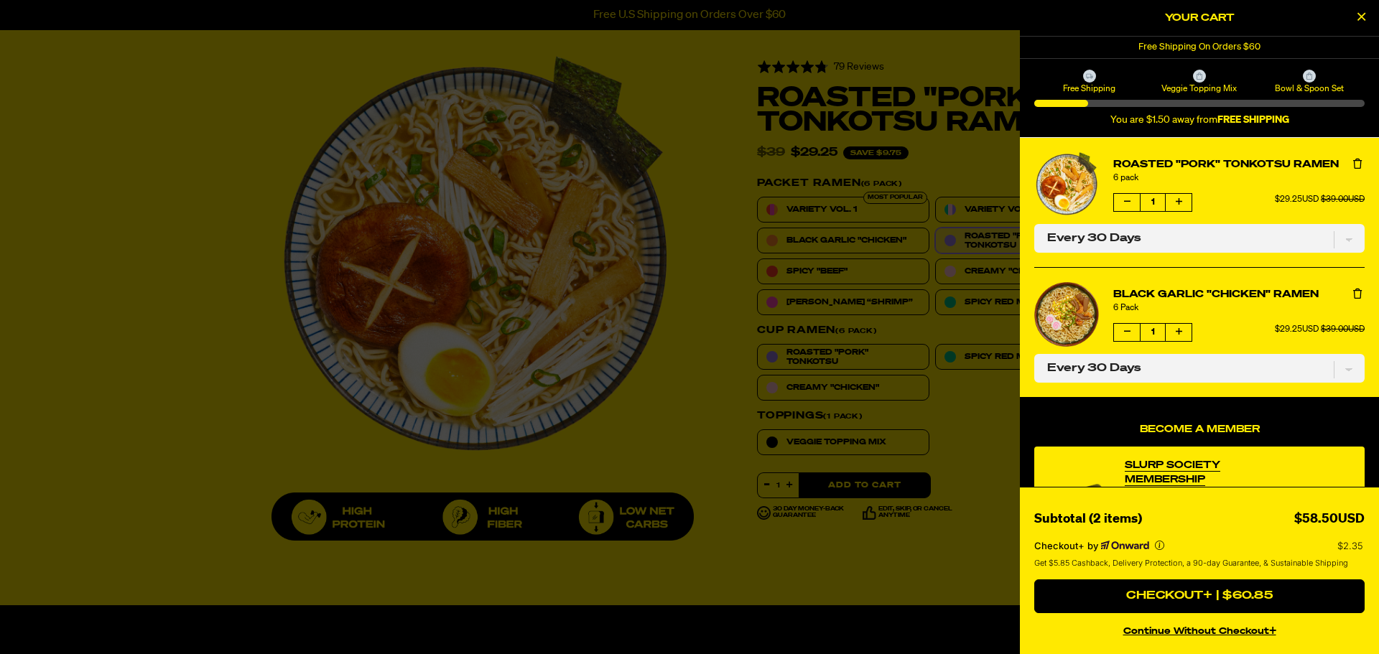
scroll to position [4603, 0]
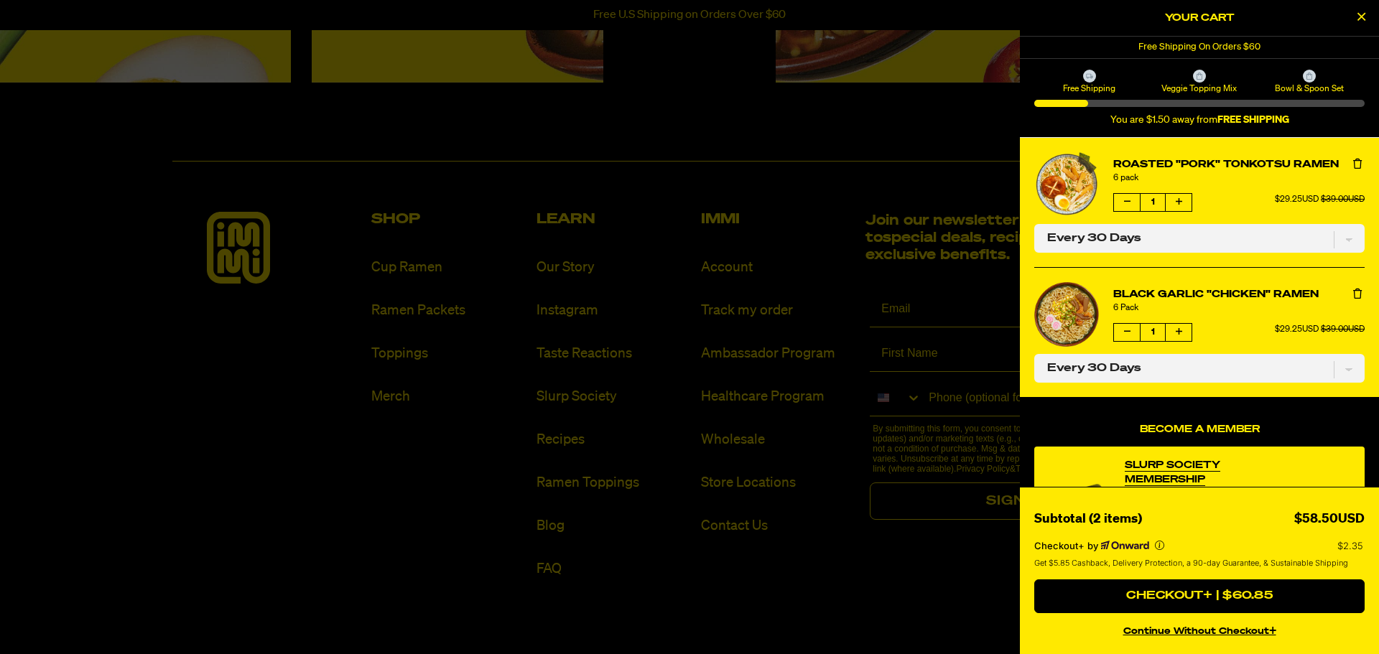
click at [1319, 87] on span "Bowl & Spoon Set" at bounding box center [1310, 88] width 106 height 11
click at [1319, 88] on span "Bowl & Spoon Set" at bounding box center [1310, 88] width 106 height 11
click at [1238, 93] on span "Veggie Topping Mix" at bounding box center [1199, 88] width 106 height 11
click at [830, 277] on div at bounding box center [689, 327] width 1379 height 654
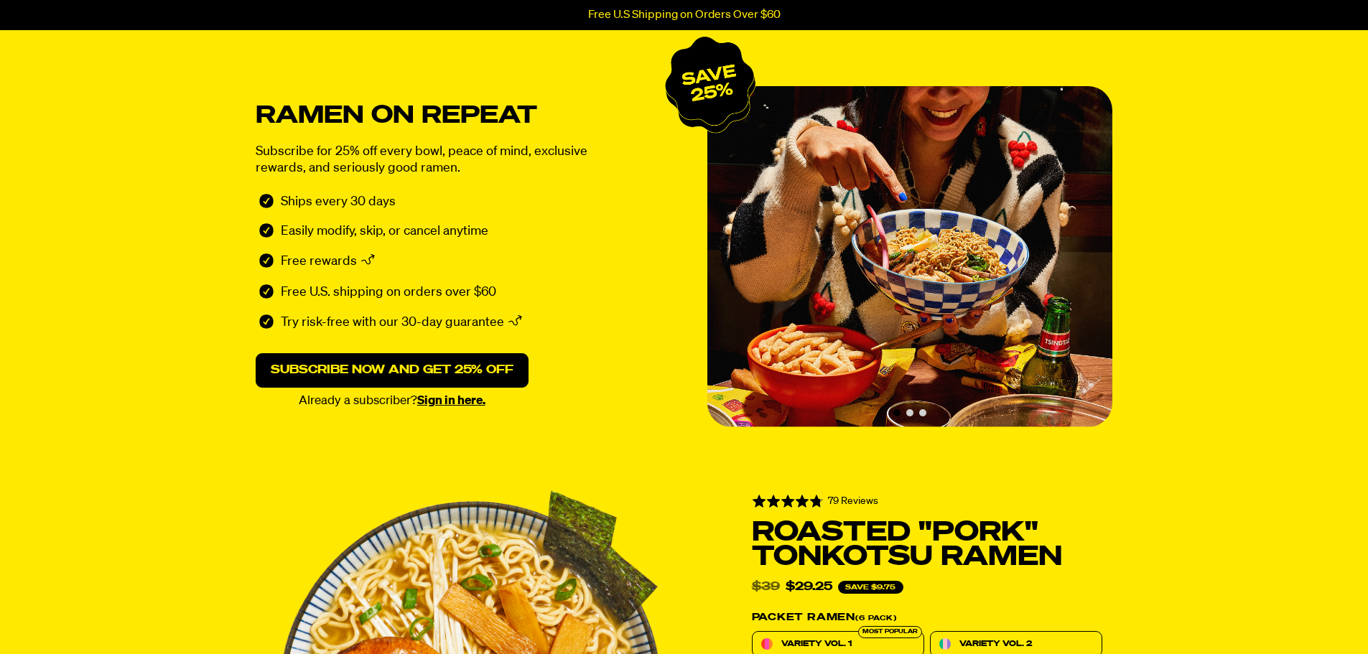
scroll to position [0, 0]
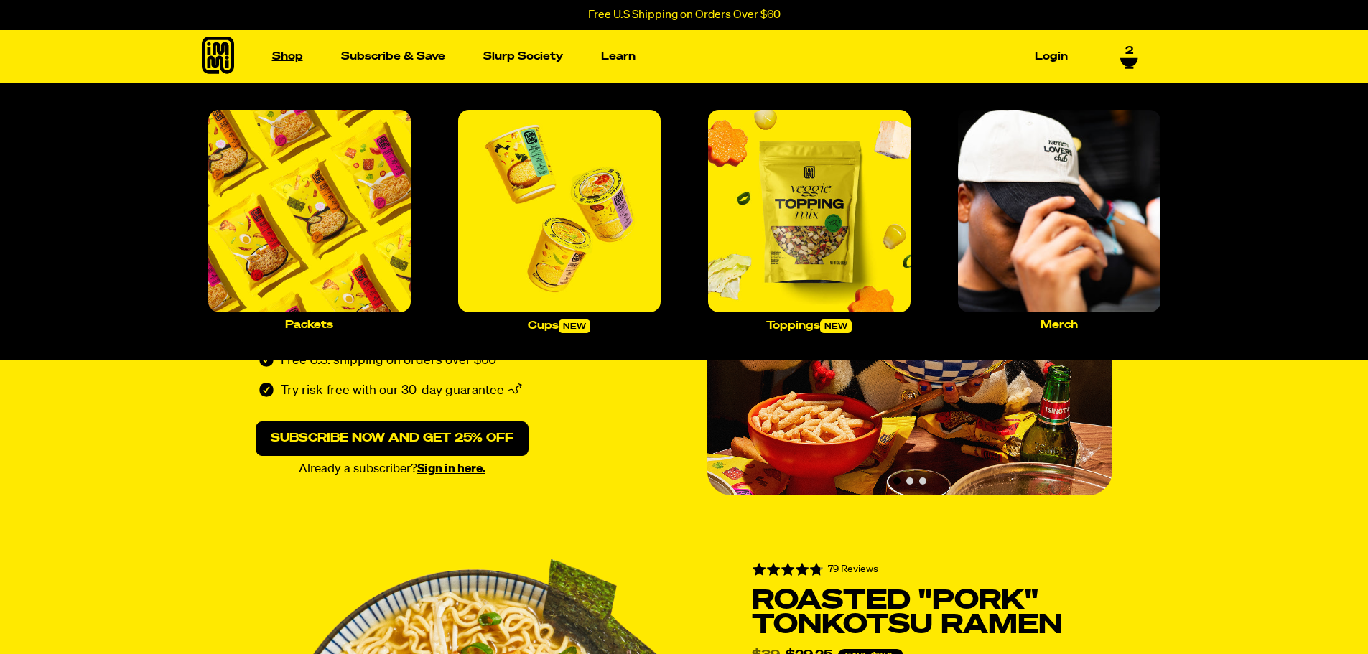
click at [284, 53] on link "Shop" at bounding box center [287, 56] width 42 height 22
click at [1057, 224] on img "Main navigation" at bounding box center [1059, 211] width 203 height 203
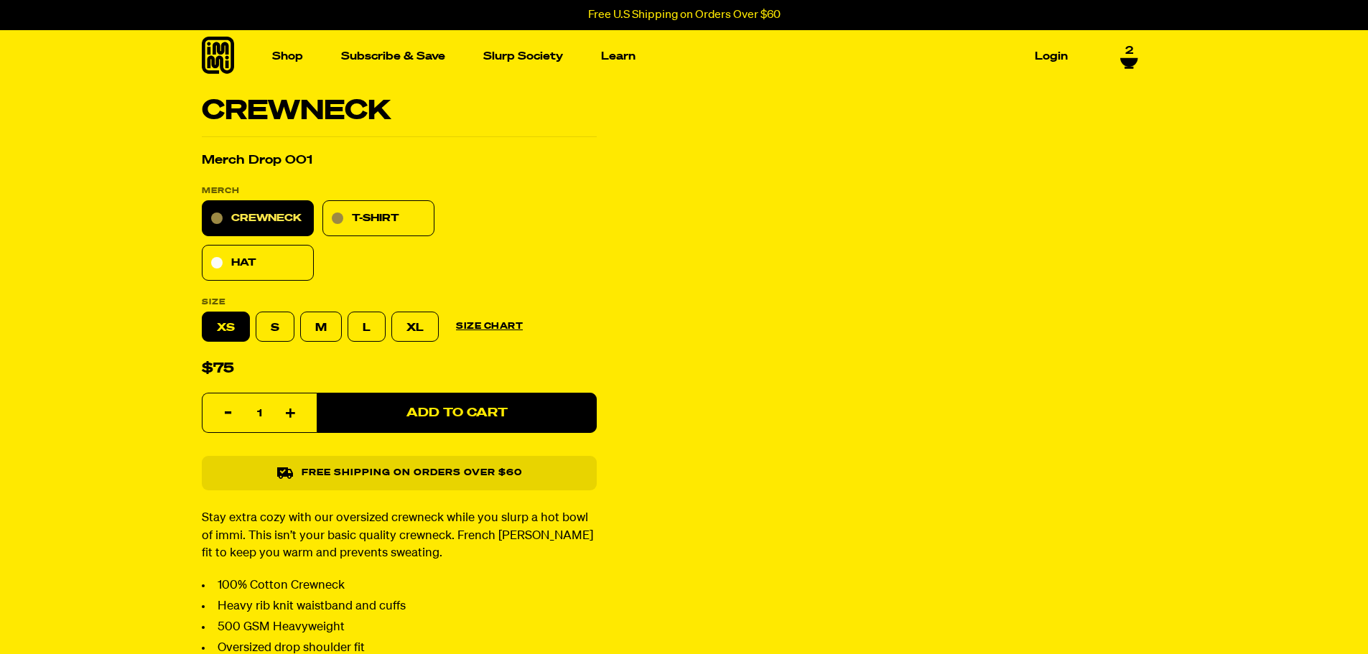
select select "Every 30 Days"
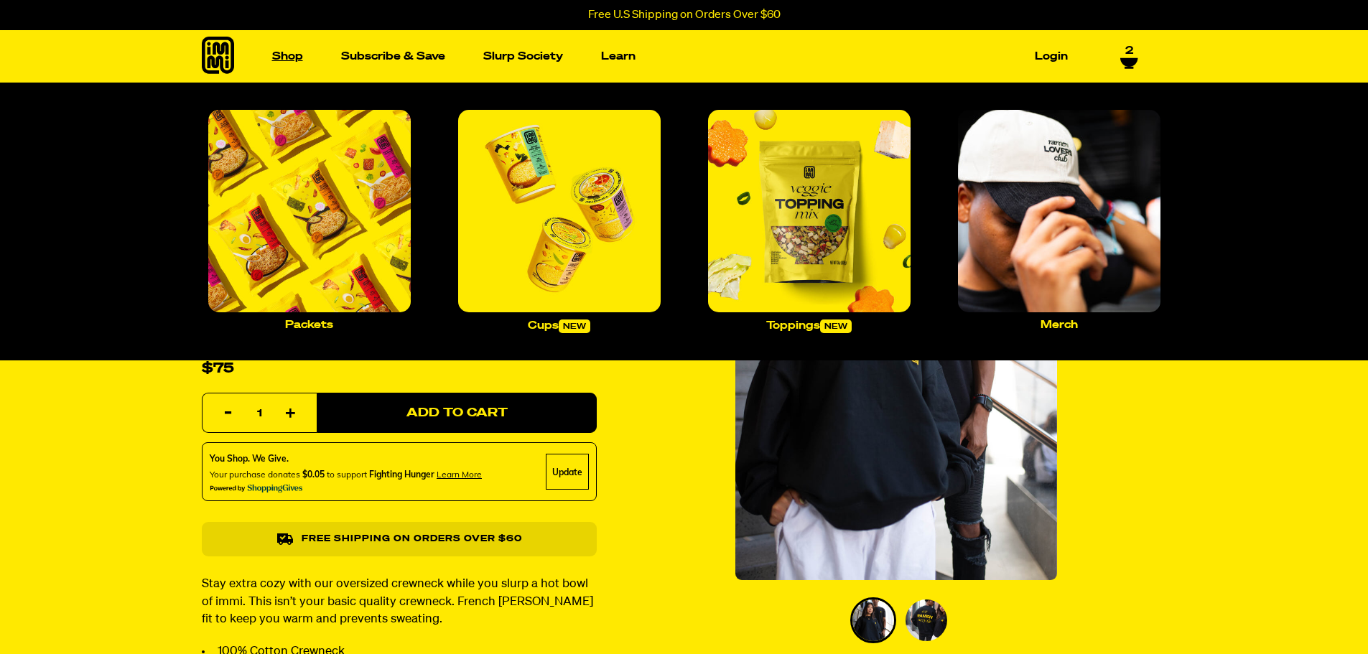
click at [275, 53] on link "Shop" at bounding box center [287, 56] width 42 height 22
click at [818, 234] on img "Main navigation" at bounding box center [809, 211] width 203 height 203
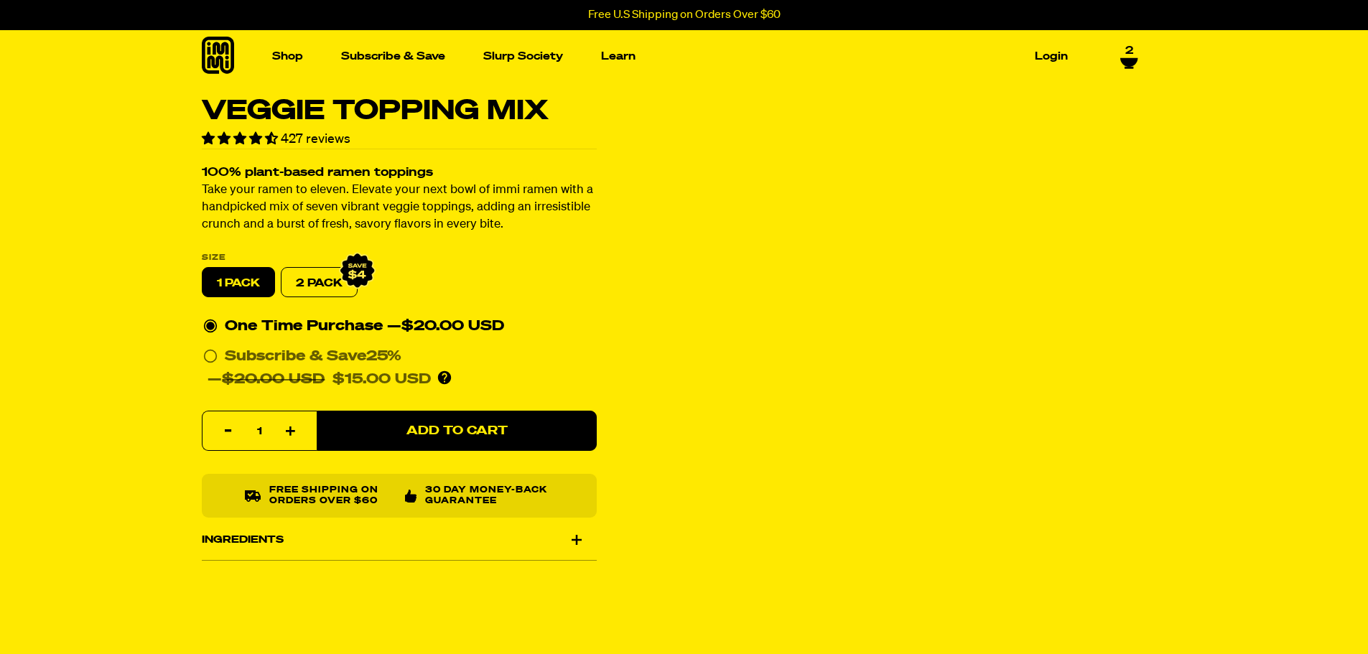
select select "Every 30 Days"
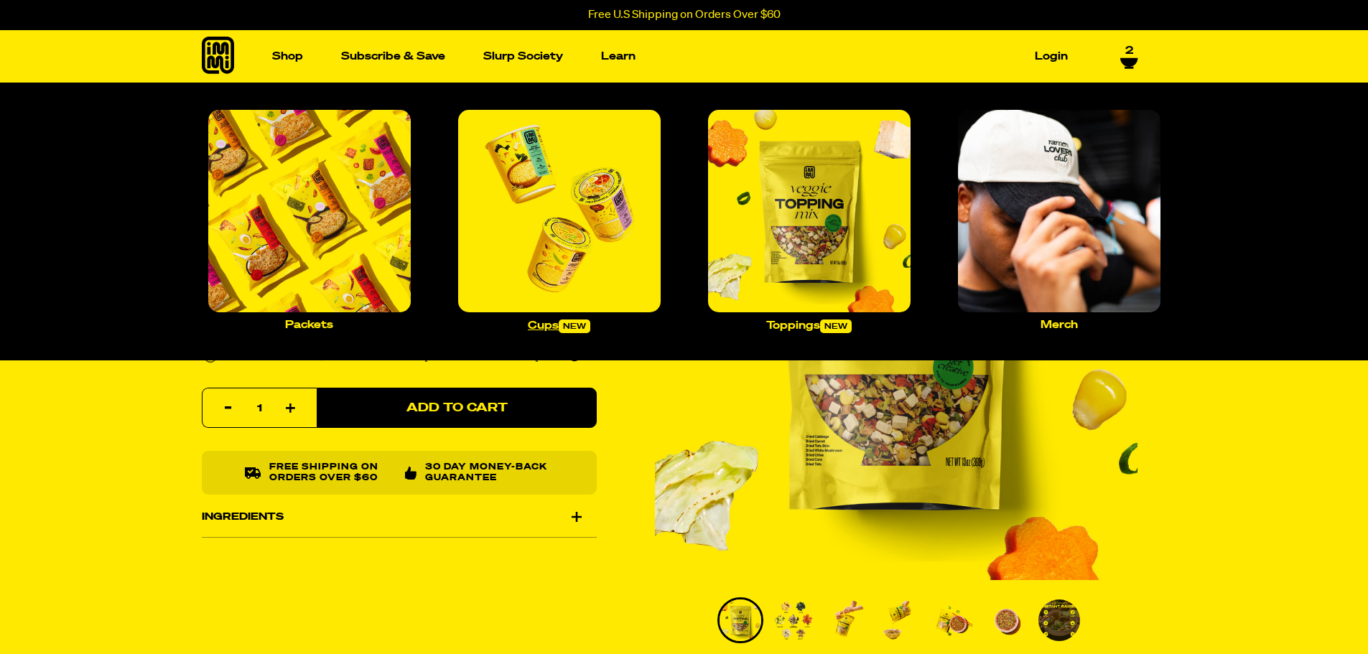
click at [564, 178] on img "Main navigation" at bounding box center [559, 211] width 203 height 203
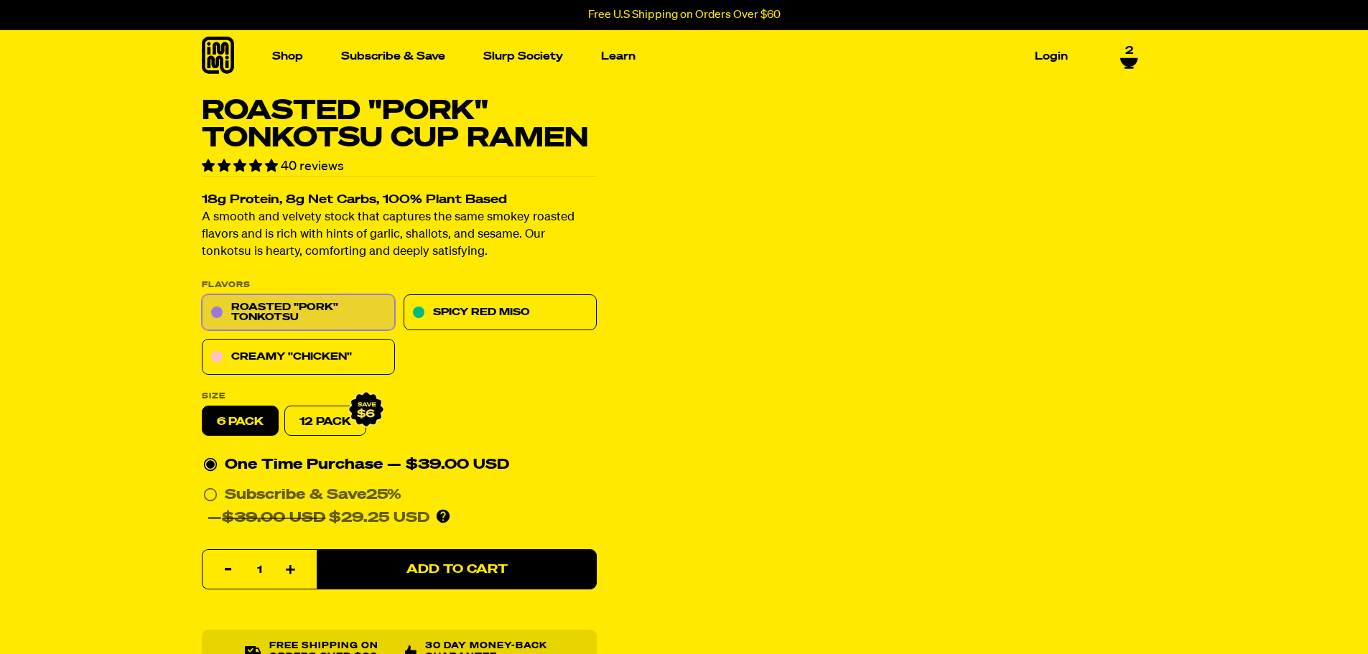
select select "Every 30 Days"
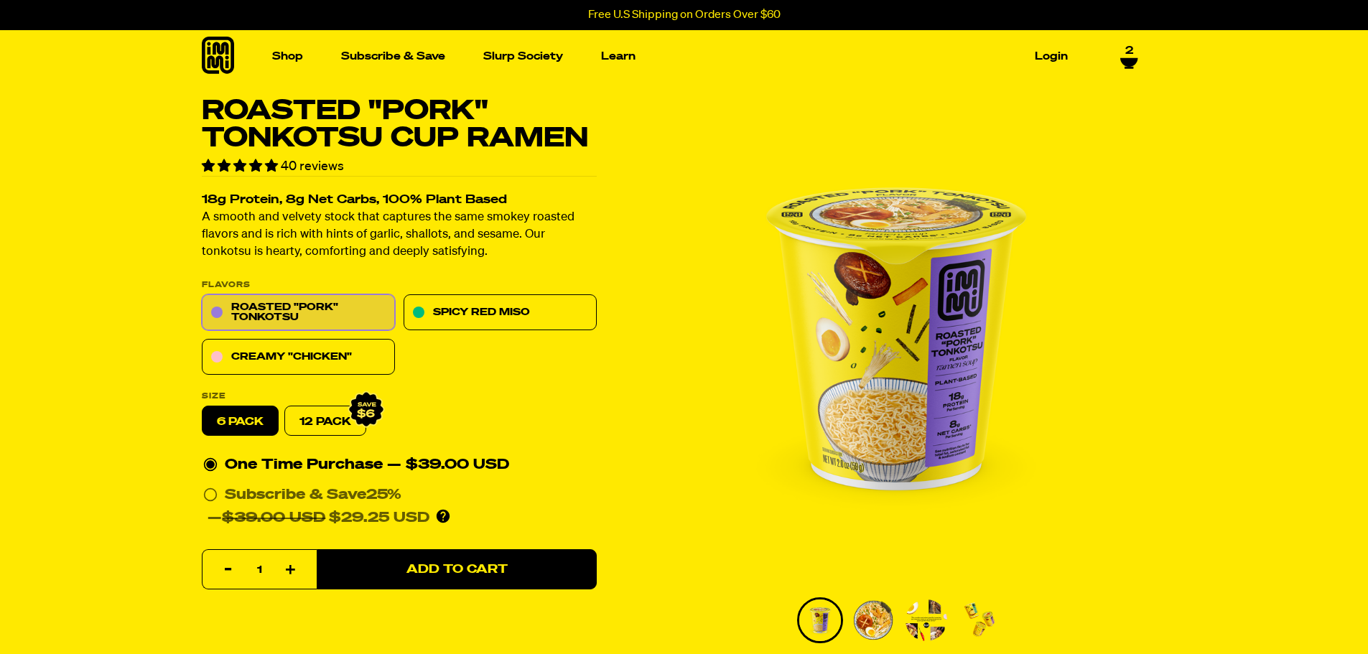
click at [548, 399] on label "Size" at bounding box center [399, 397] width 395 height 8
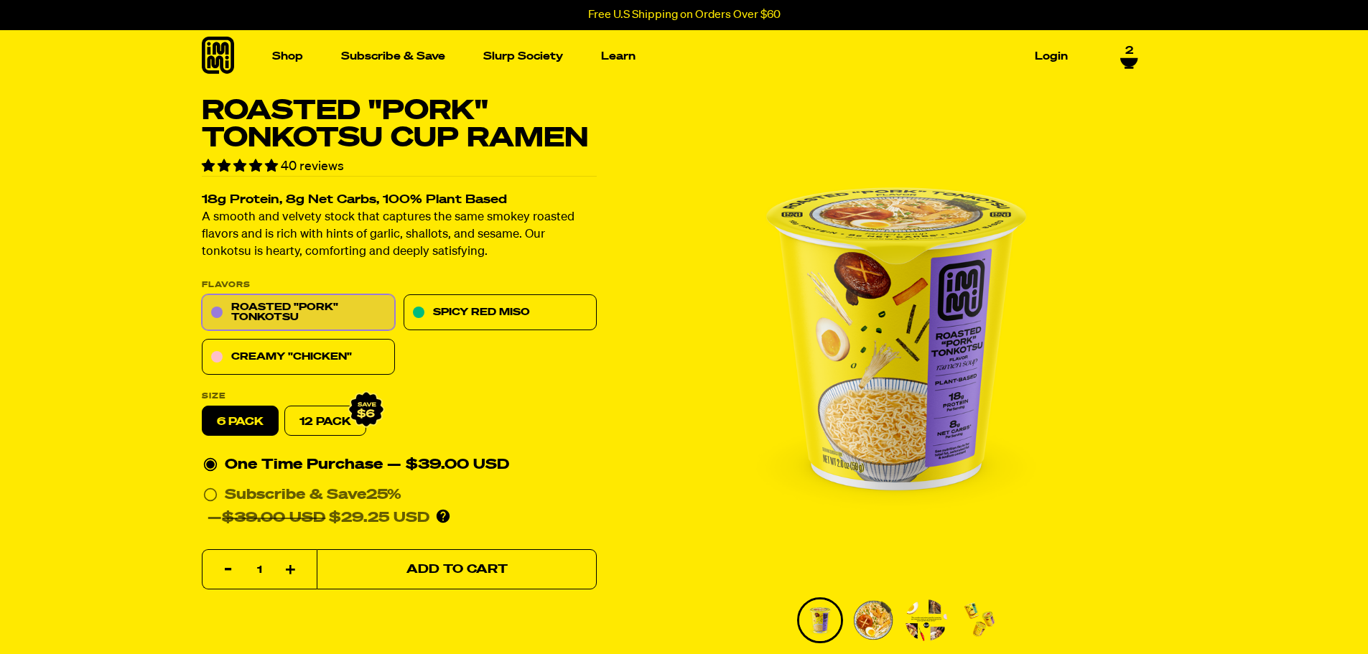
click at [498, 565] on span "Add to Cart" at bounding box center [456, 570] width 101 height 12
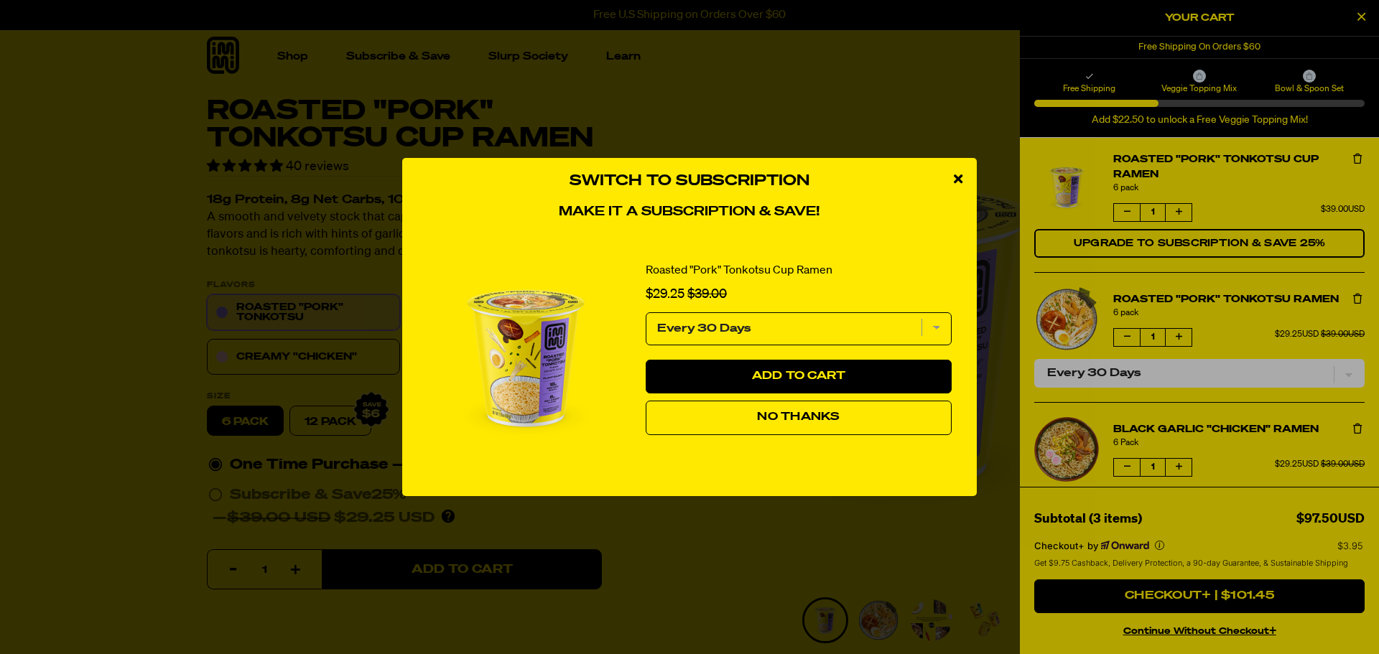
click at [849, 427] on button "No Thanks" at bounding box center [799, 418] width 306 height 34
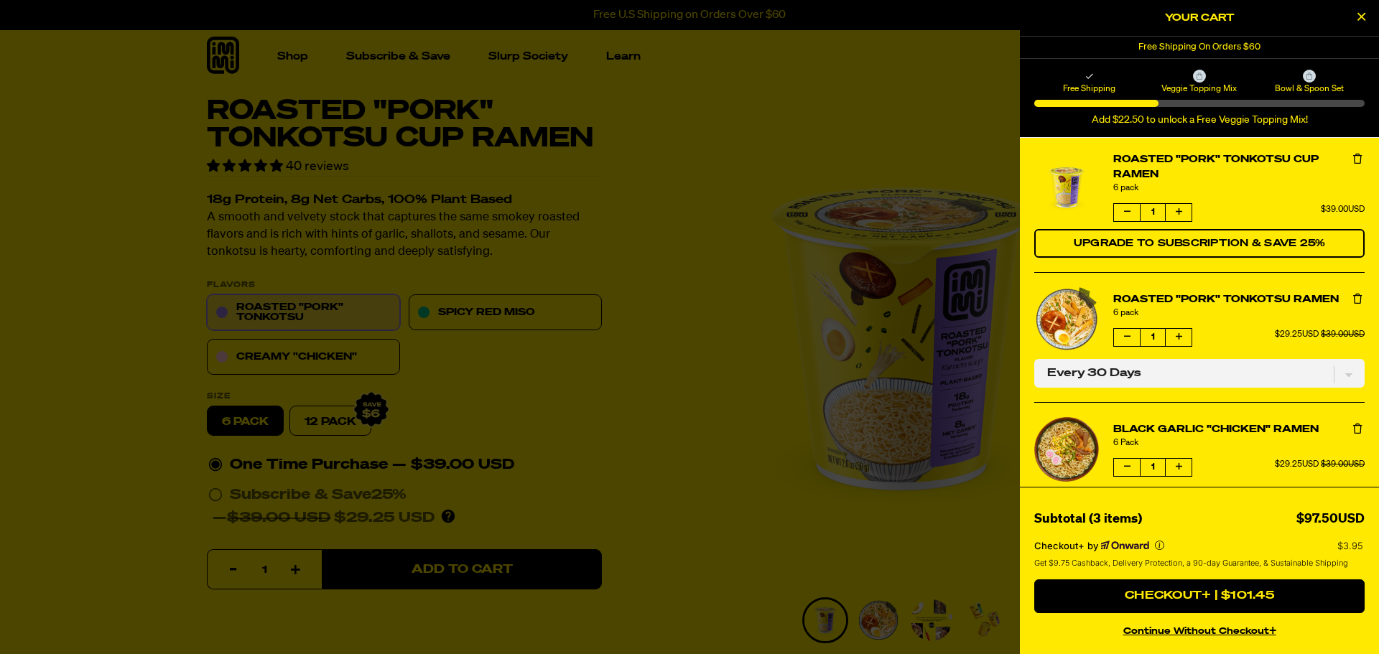
click at [1350, 154] on button "product" at bounding box center [1357, 159] width 14 height 14
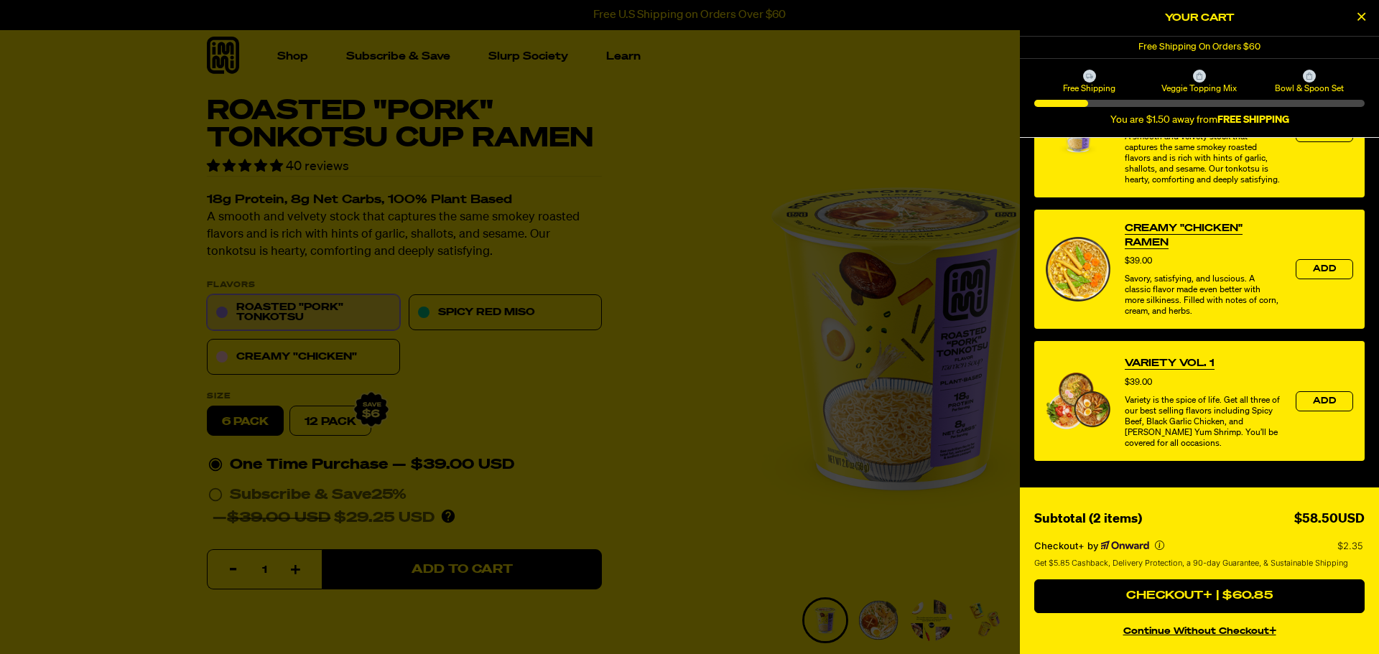
scroll to position [716, 0]
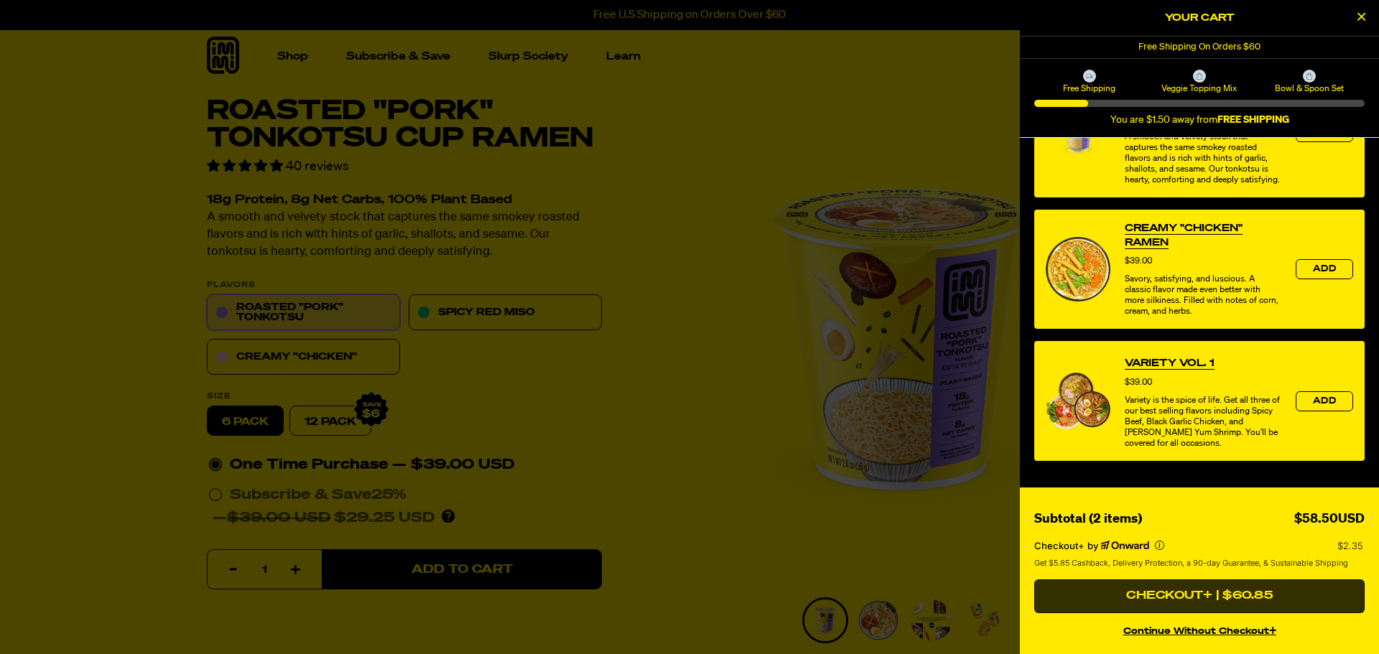
click at [1205, 598] on button "Checkout+ | $60.85" at bounding box center [1199, 597] width 330 height 34
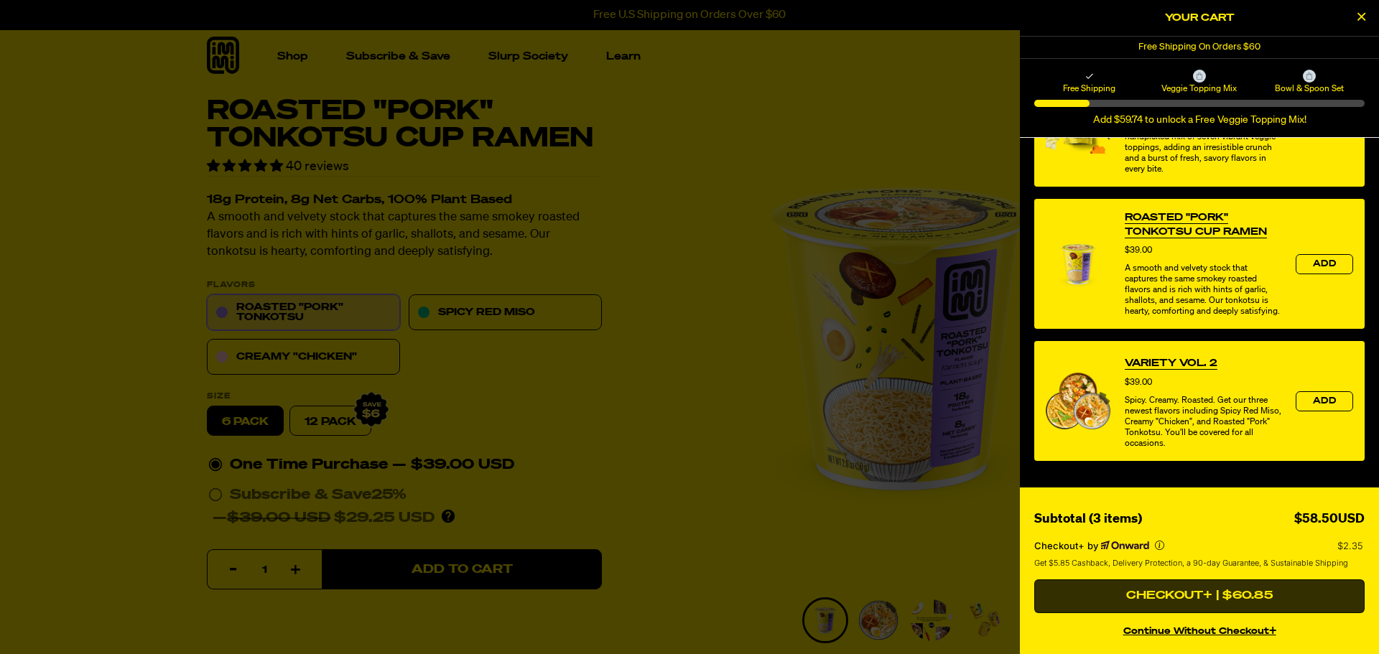
scroll to position [300, 0]
